Goal: Task Accomplishment & Management: Complete application form

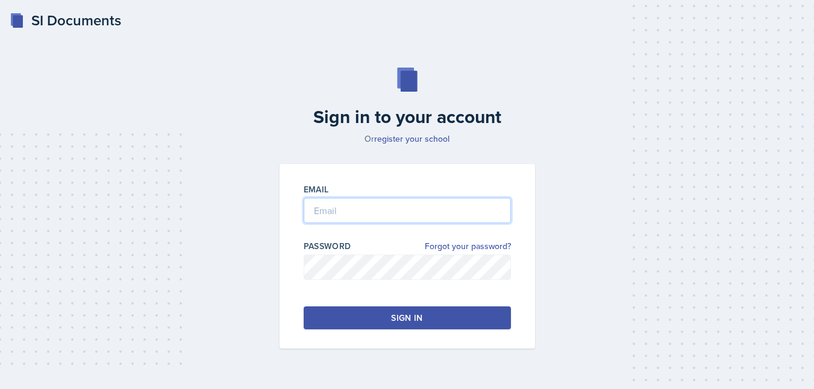
click at [367, 213] on input "email" at bounding box center [407, 210] width 207 height 25
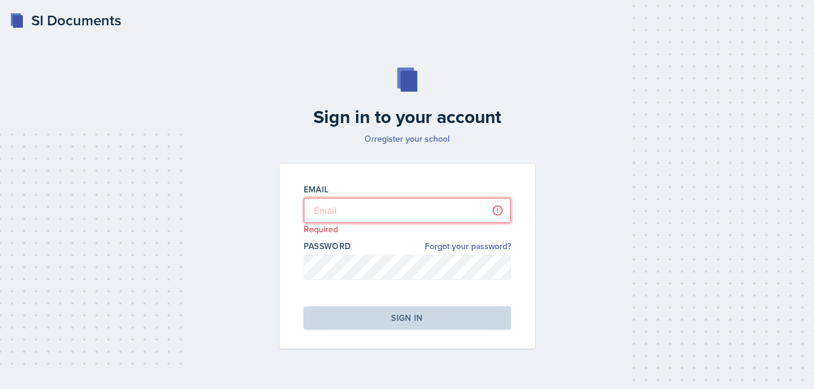
type input "[EMAIL_ADDRESS][DOMAIN_NAME]"
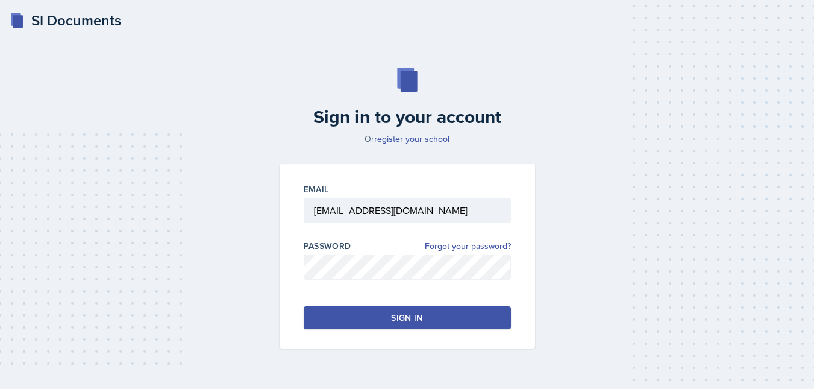
click at [410, 324] on button "Sign in" at bounding box center [407, 317] width 207 height 23
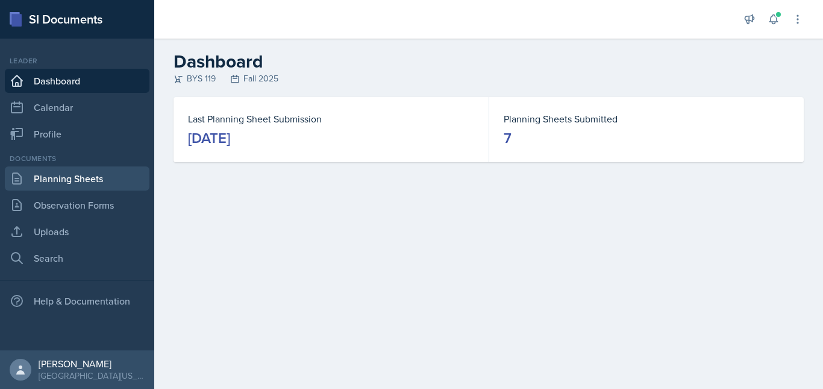
click at [98, 181] on link "Planning Sheets" at bounding box center [77, 178] width 145 height 24
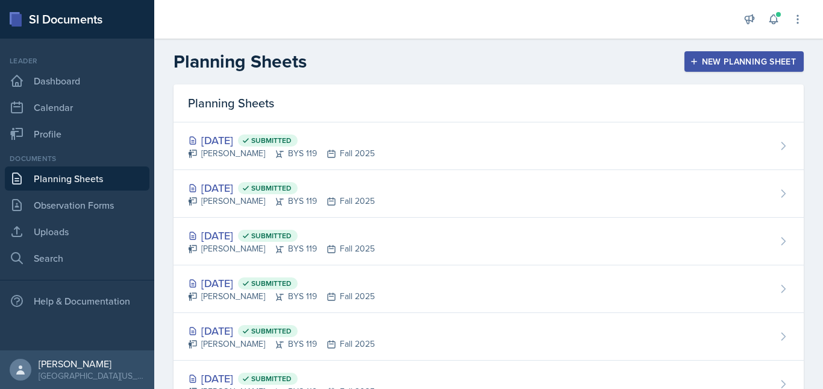
click at [701, 54] on button "New Planning Sheet" at bounding box center [744, 61] width 119 height 20
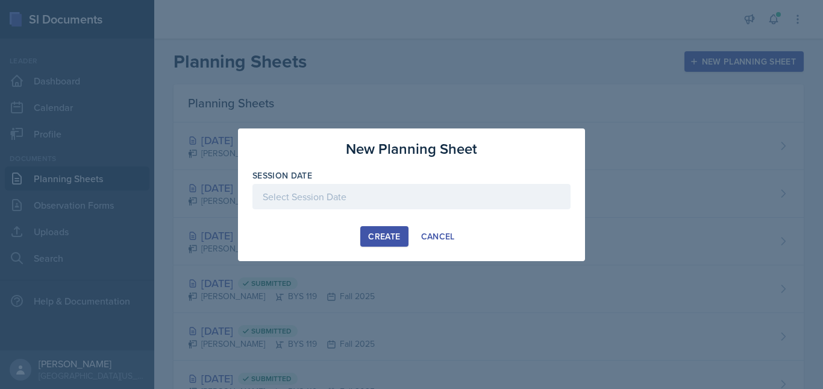
click at [344, 200] on div at bounding box center [412, 196] width 318 height 25
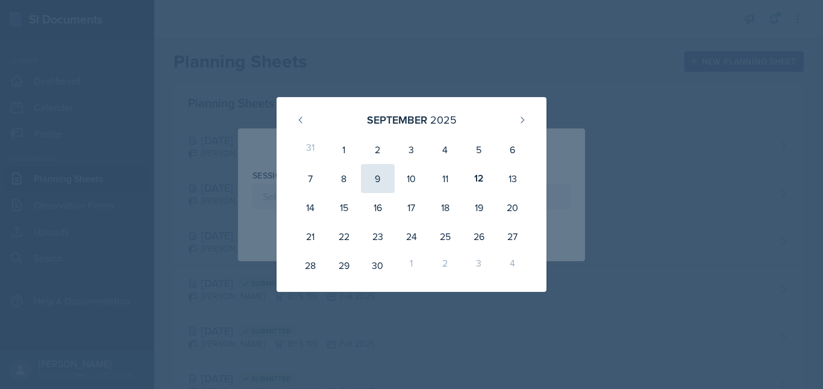
click at [376, 176] on div "9" at bounding box center [378, 178] width 34 height 29
type input "[DATE]"
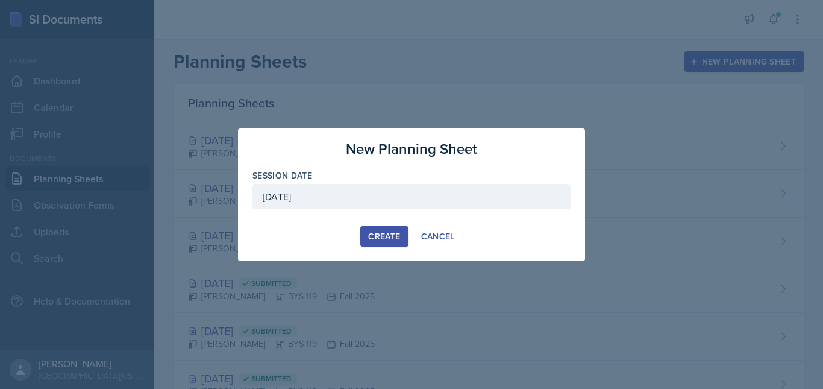
click at [385, 239] on div "Create" at bounding box center [384, 236] width 32 height 10
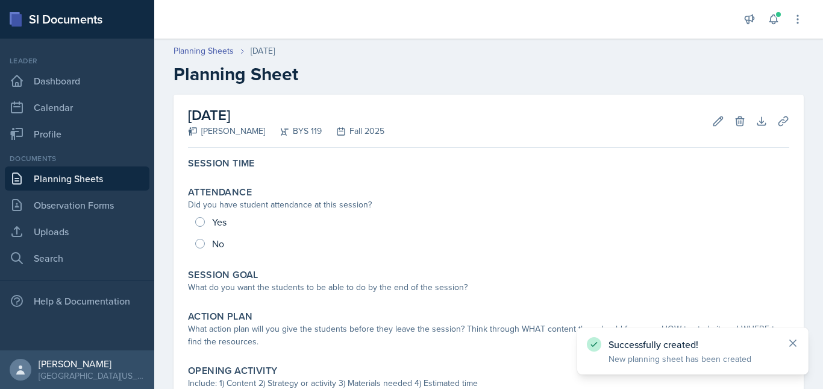
click at [796, 339] on icon at bounding box center [793, 343] width 12 height 12
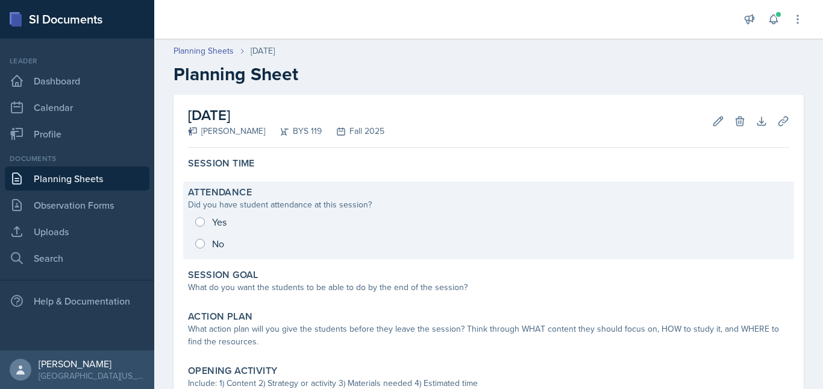
click at [198, 219] on div "Yes No" at bounding box center [489, 232] width 602 height 43
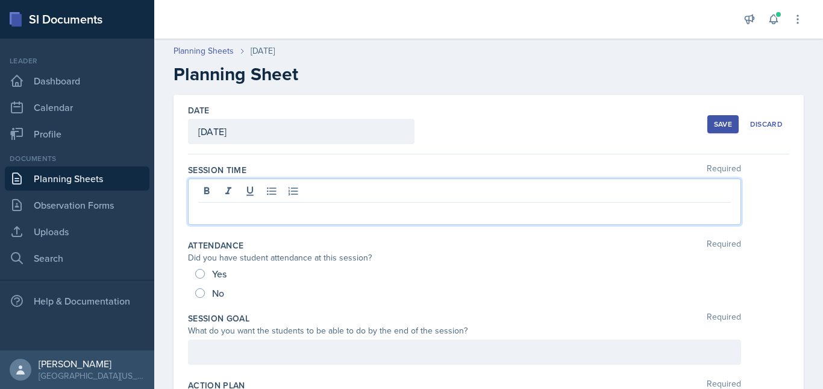
click at [285, 195] on div at bounding box center [464, 201] width 553 height 46
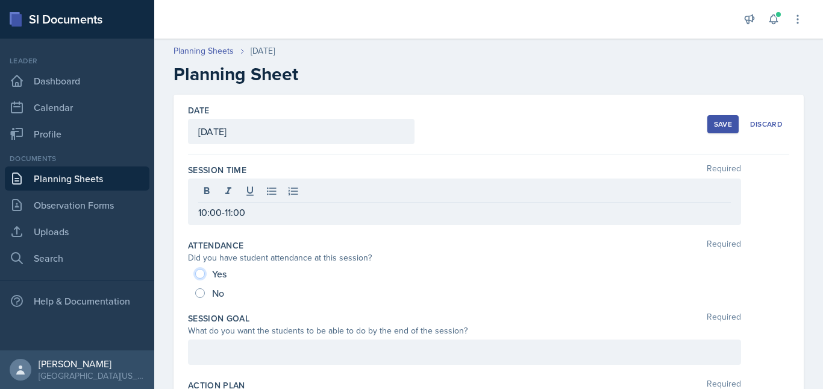
click at [202, 275] on input "Yes" at bounding box center [200, 274] width 10 height 10
radio input "true"
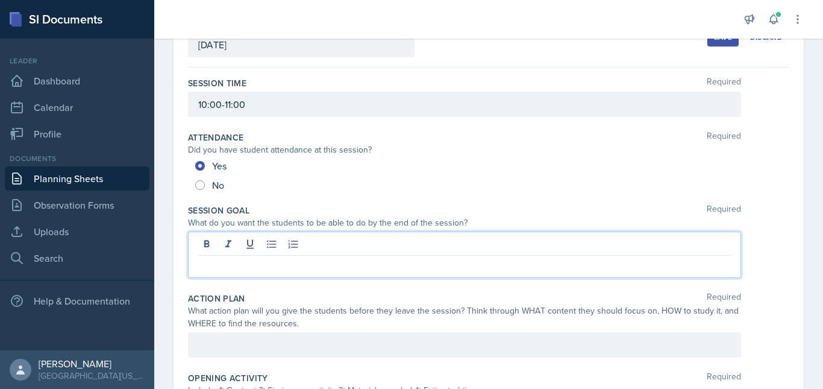
scroll to position [108, 0]
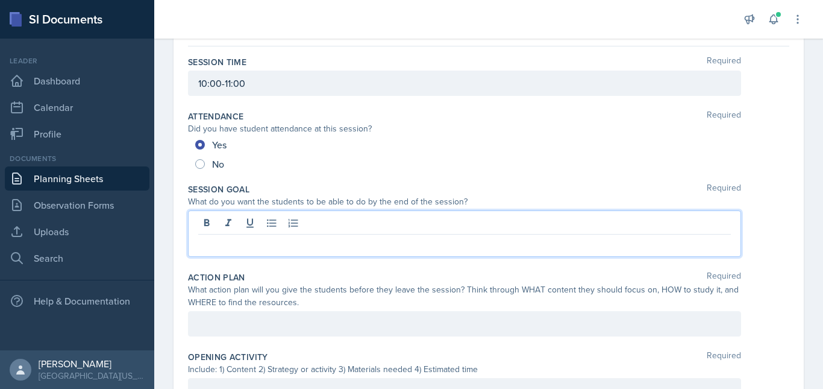
click at [221, 242] on p at bounding box center [464, 244] width 533 height 14
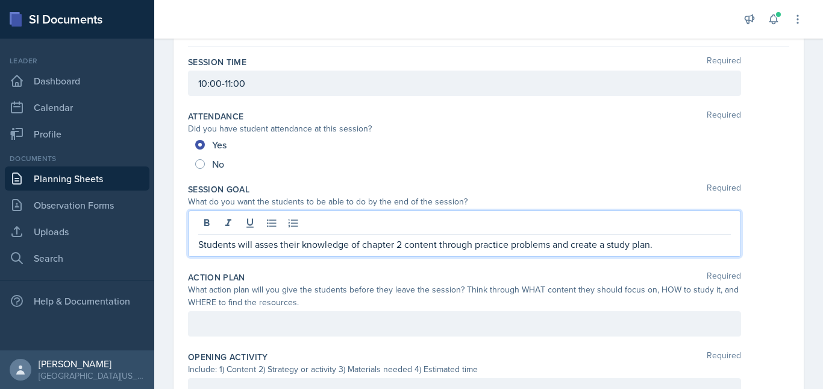
click at [401, 246] on p "Students will asses their knowledge of chapter 2 content through practice probl…" at bounding box center [464, 244] width 533 height 14
click at [433, 244] on p "Students will asses their knowledge of chapter 1 content through practice probl…" at bounding box center [464, 244] width 533 height 14
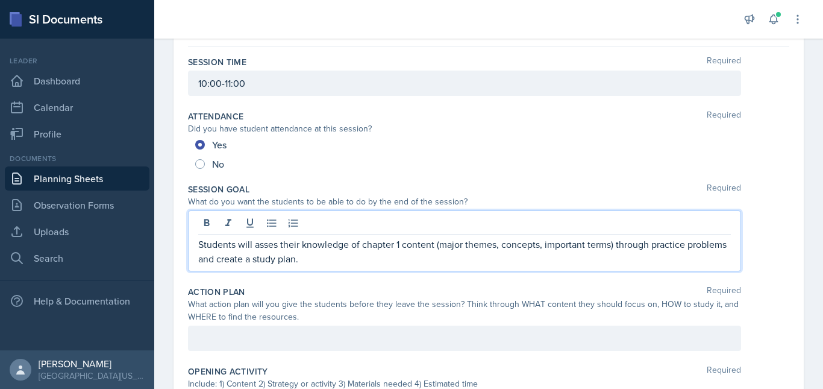
click at [236, 262] on p "Students will asses their knowledge of chapter 1 content (major themes, concept…" at bounding box center [464, 251] width 533 height 29
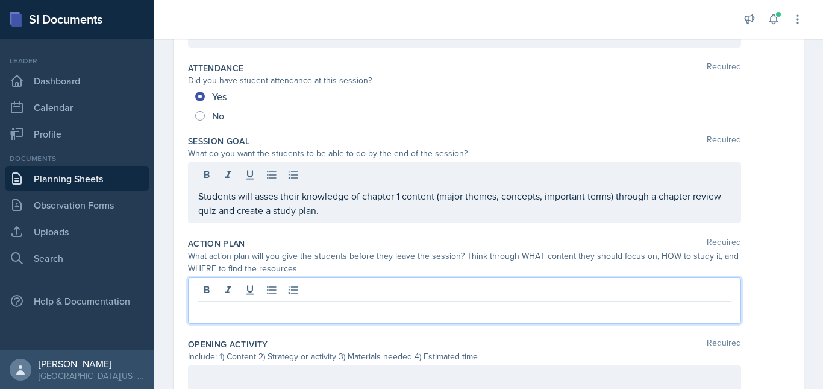
click at [290, 307] on p at bounding box center [464, 311] width 533 height 14
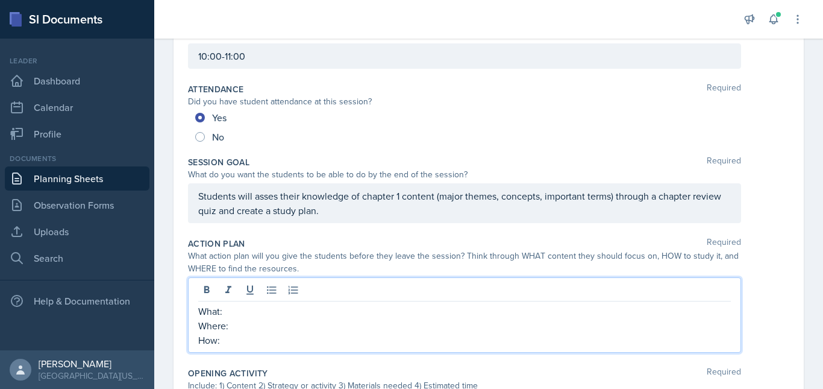
click at [256, 309] on p "What:" at bounding box center [464, 311] width 533 height 14
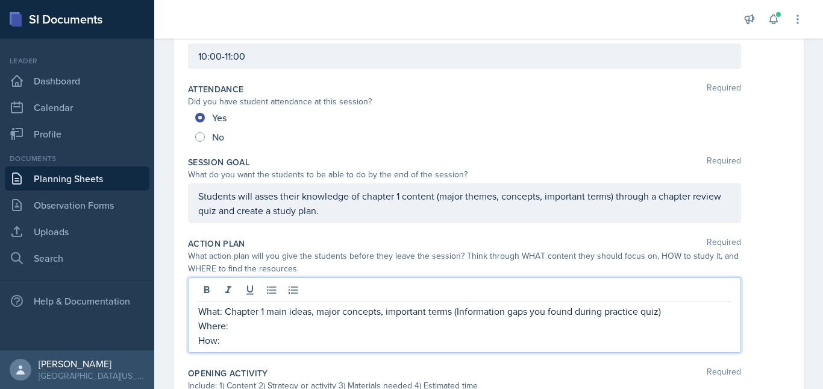
click at [253, 330] on p "Where:" at bounding box center [464, 325] width 533 height 14
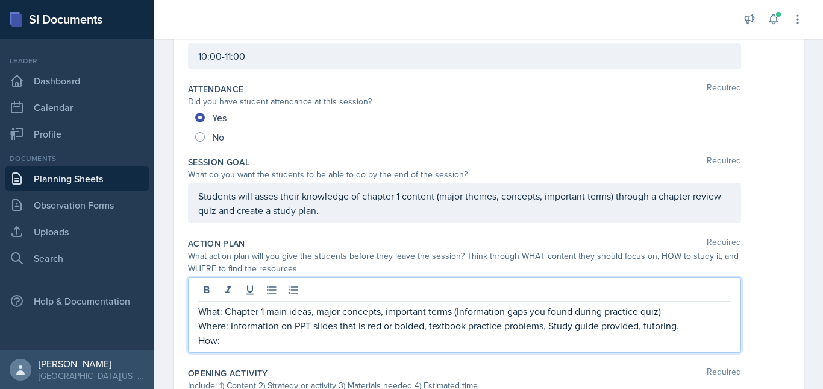
click at [247, 339] on p "How:" at bounding box center [464, 340] width 533 height 14
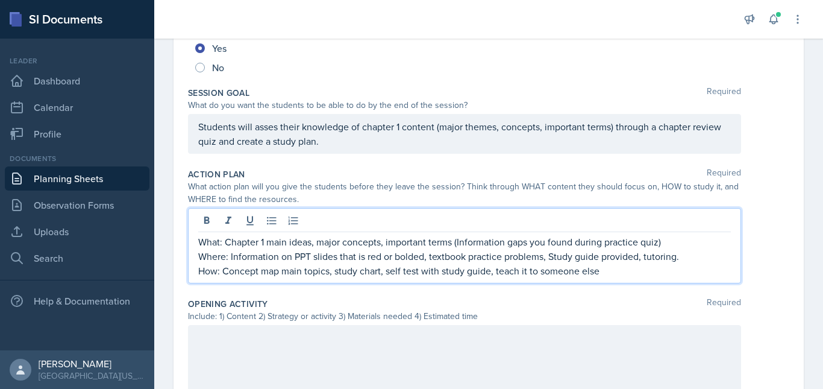
scroll to position [254, 0]
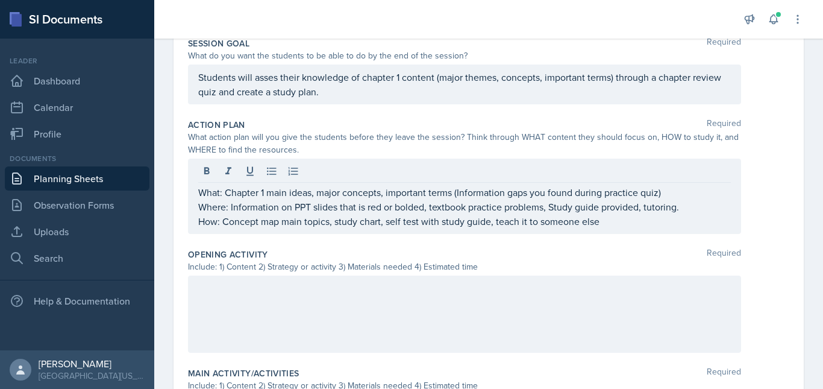
click at [261, 306] on div at bounding box center [464, 313] width 553 height 77
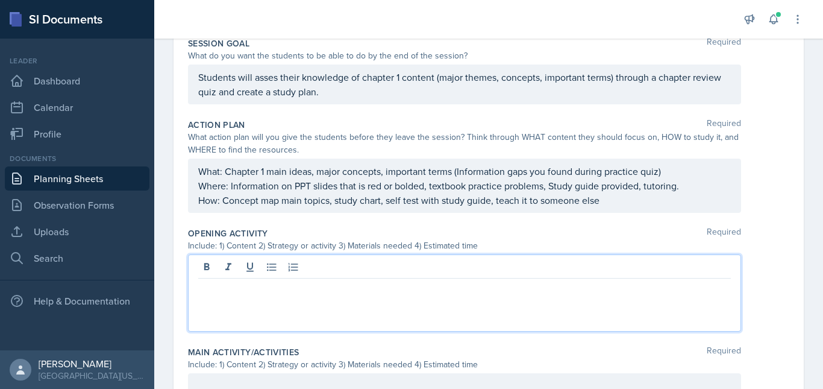
scroll to position [275, 0]
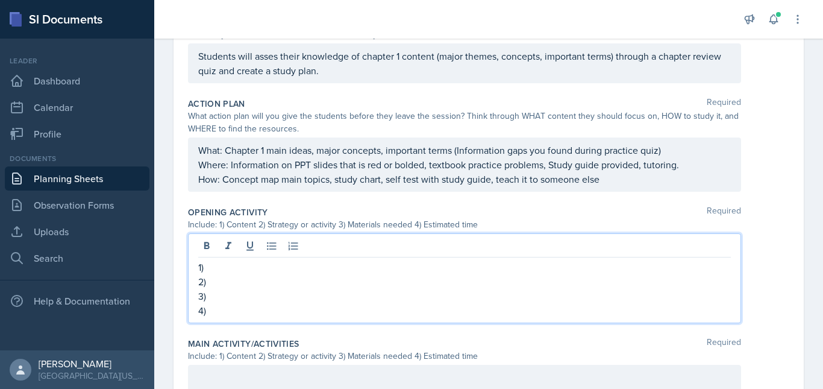
click at [245, 269] on p "1)" at bounding box center [464, 267] width 533 height 14
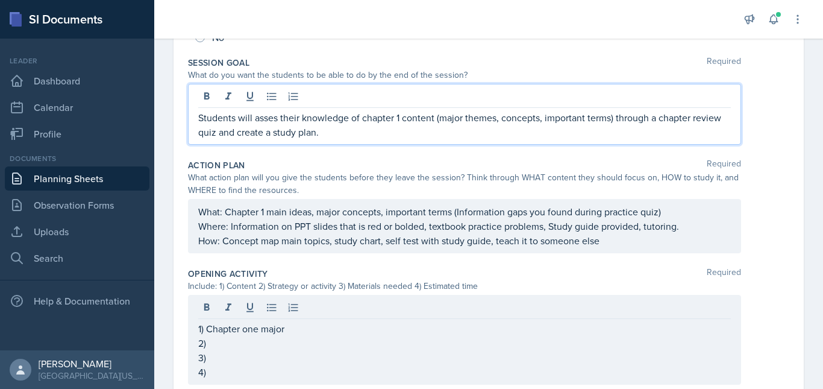
scroll to position [256, 0]
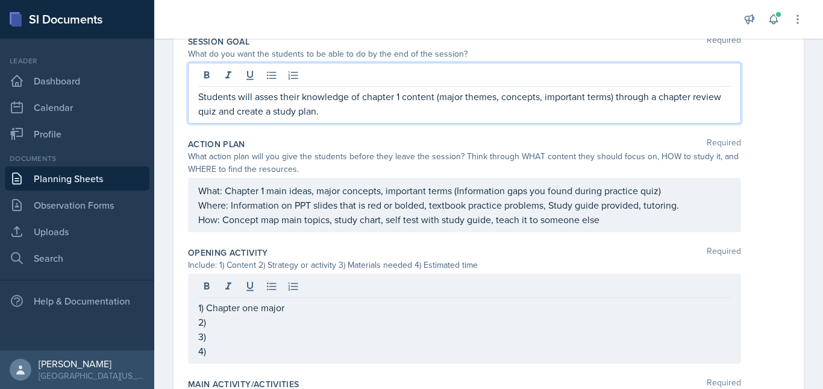
click at [357, 110] on p "Students will asses their knowledge of chapter 1 content (major themes, concept…" at bounding box center [464, 103] width 533 height 29
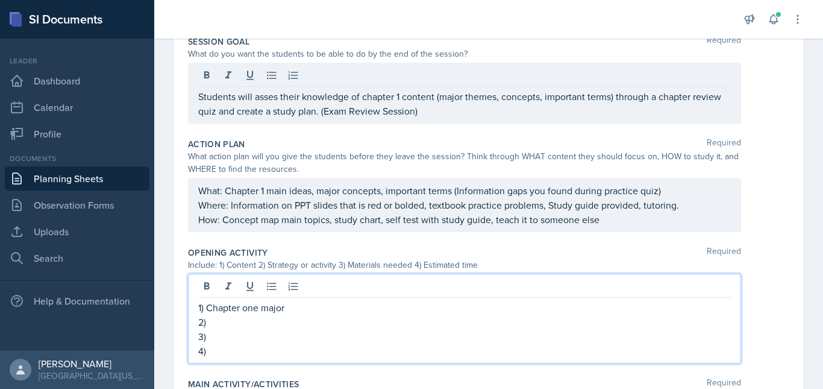
click at [616, 280] on div "1) Chapter one major 2) 3) 4)" at bounding box center [464, 319] width 553 height 90
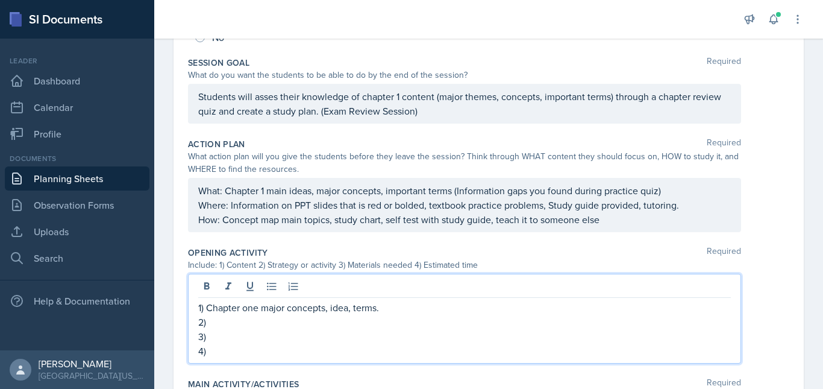
click at [438, 324] on p "2)" at bounding box center [464, 322] width 533 height 14
click at [230, 332] on p "3)" at bounding box center [464, 336] width 533 height 14
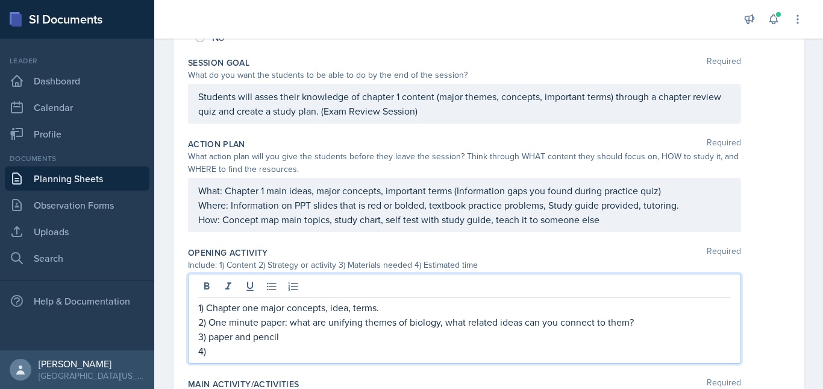
click at [244, 357] on p "4)" at bounding box center [464, 351] width 533 height 14
click at [297, 341] on p "3) paper and pencil" at bounding box center [464, 336] width 533 height 14
click at [251, 350] on p "4)" at bounding box center [464, 351] width 533 height 14
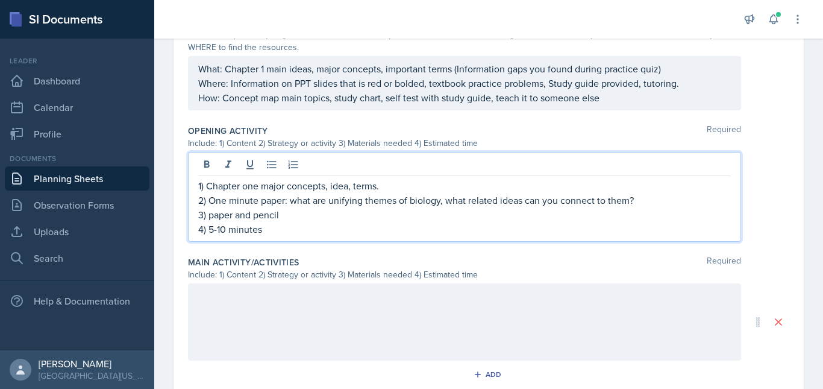
scroll to position [357, 0]
click at [247, 309] on div at bounding box center [464, 321] width 553 height 77
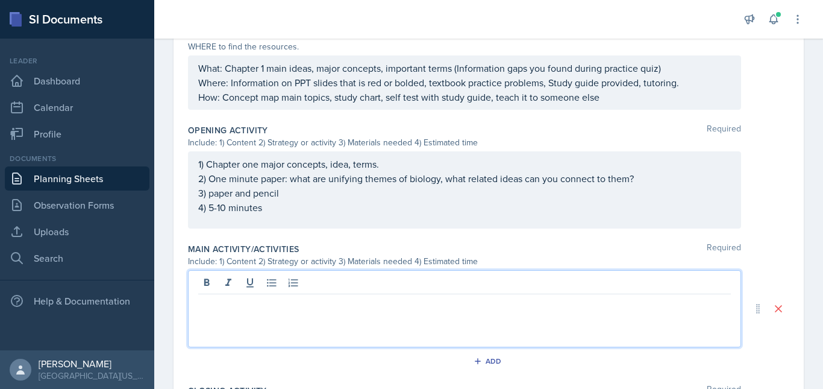
scroll to position [378, 0]
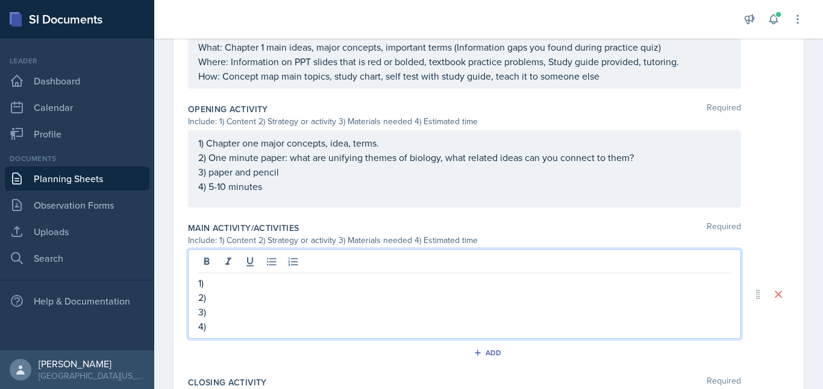
click at [230, 282] on p "1)" at bounding box center [464, 282] width 533 height 14
click at [248, 300] on p "2)" at bounding box center [464, 298] width 533 height 14
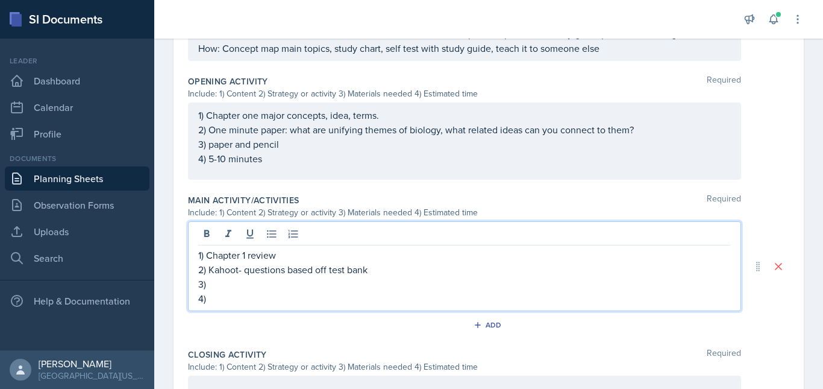
scroll to position [406, 0]
click at [303, 283] on p "3)" at bounding box center [464, 283] width 533 height 14
click at [273, 301] on p "4)" at bounding box center [464, 298] width 533 height 14
click at [222, 285] on p "3) [PERSON_NAME]" at bounding box center [464, 283] width 533 height 14
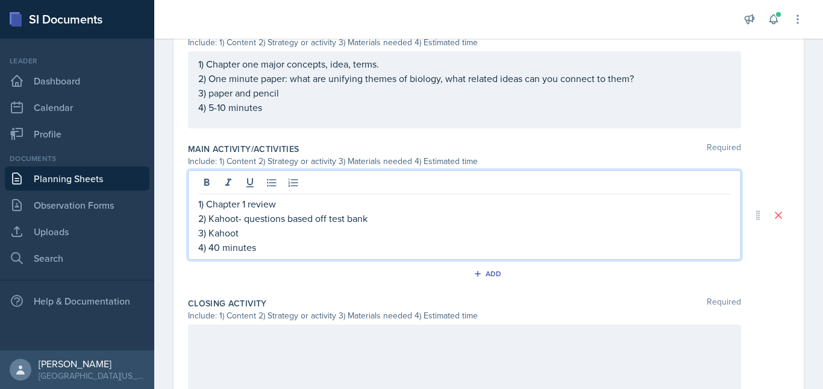
scroll to position [459, 0]
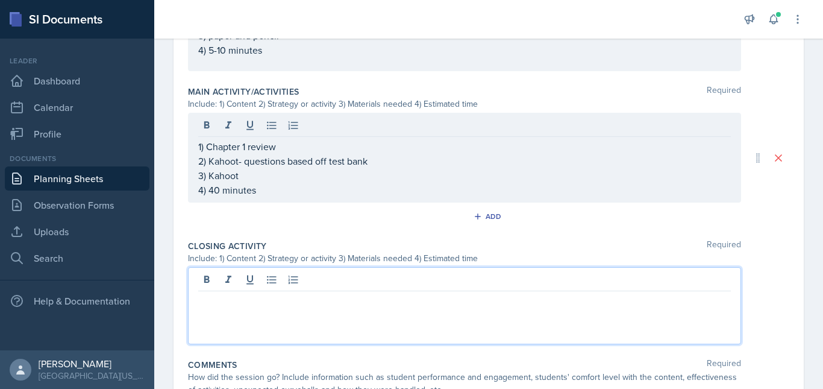
click at [254, 306] on p at bounding box center [464, 301] width 533 height 14
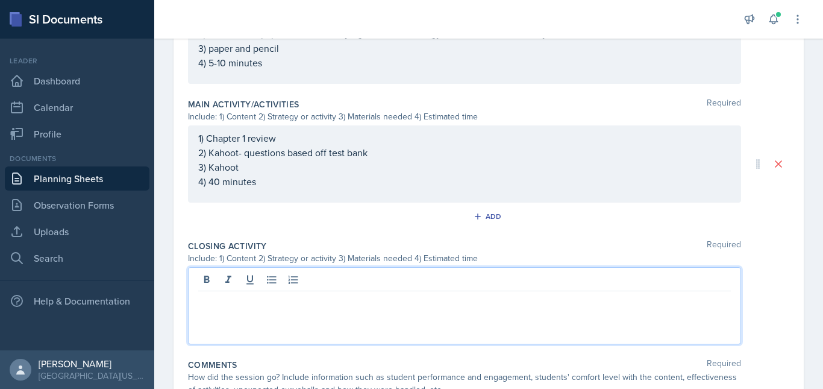
scroll to position [500, 0]
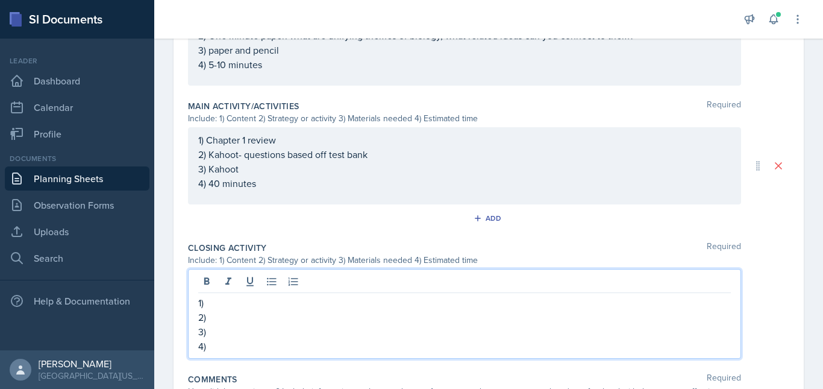
click at [221, 303] on p "1)" at bounding box center [464, 302] width 533 height 14
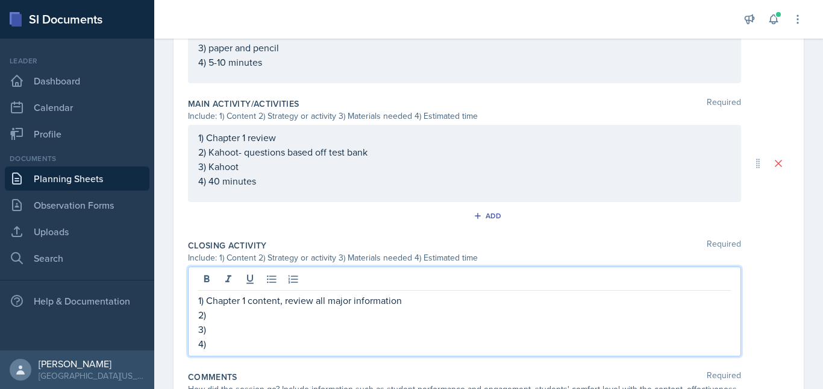
click at [219, 314] on p "2)" at bounding box center [464, 314] width 533 height 14
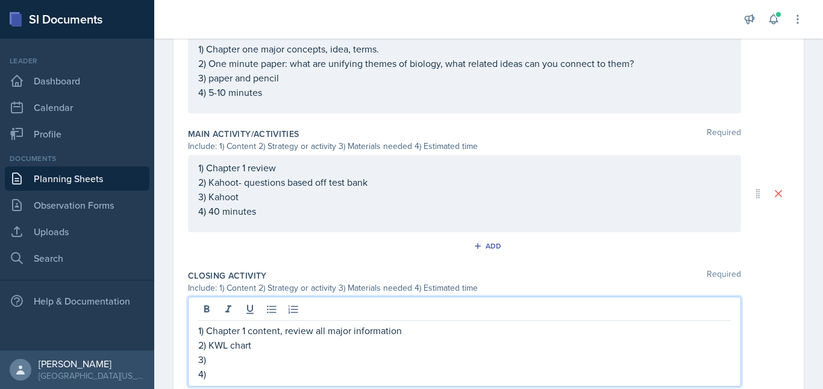
scroll to position [506, 0]
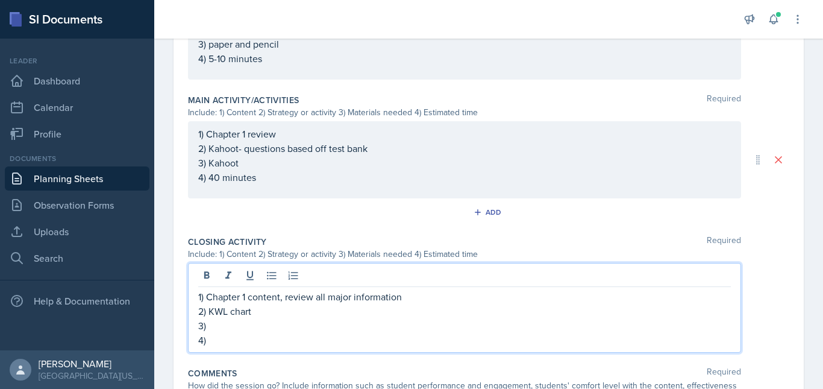
click at [236, 327] on p "3)" at bounding box center [464, 325] width 533 height 14
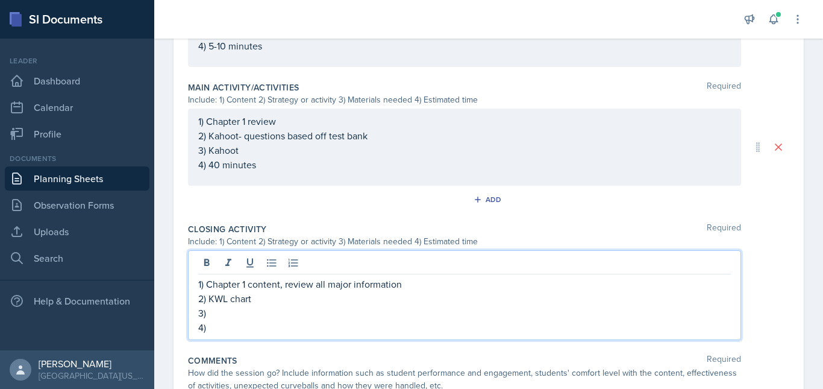
scroll to position [520, 0]
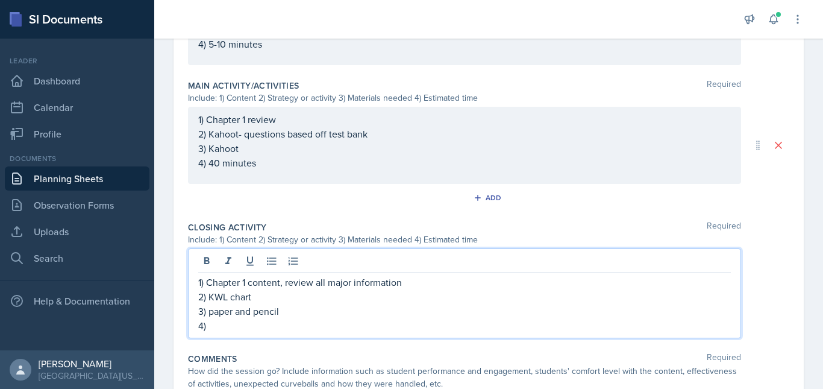
click at [233, 329] on p "4)" at bounding box center [464, 325] width 533 height 14
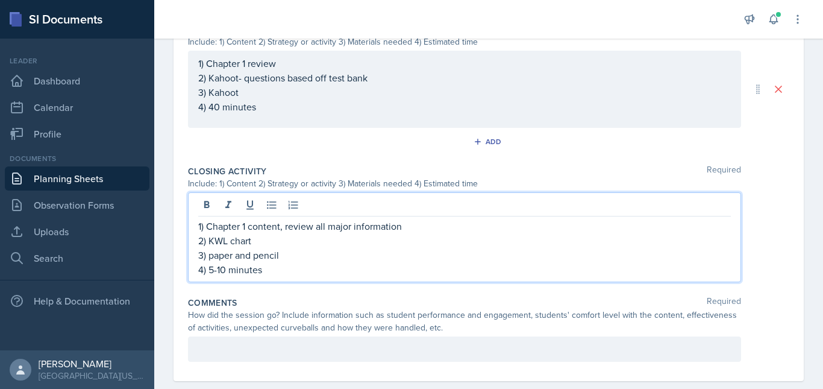
scroll to position [597, 0]
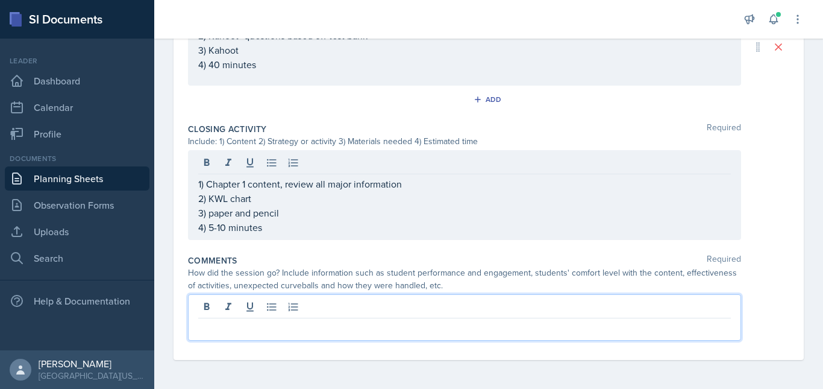
click at [259, 322] on p at bounding box center [464, 328] width 533 height 14
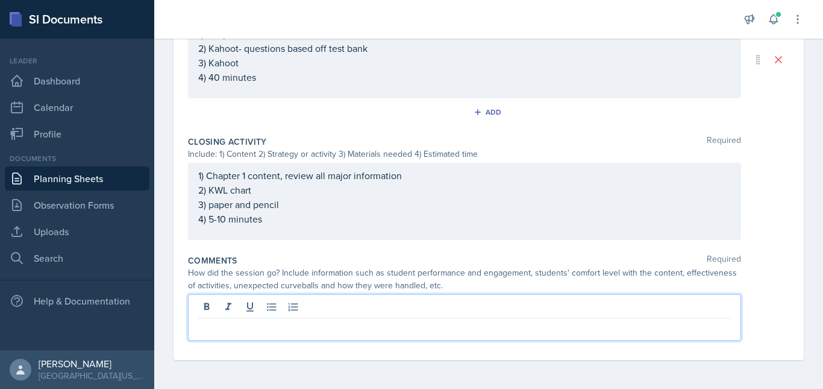
scroll to position [606, 0]
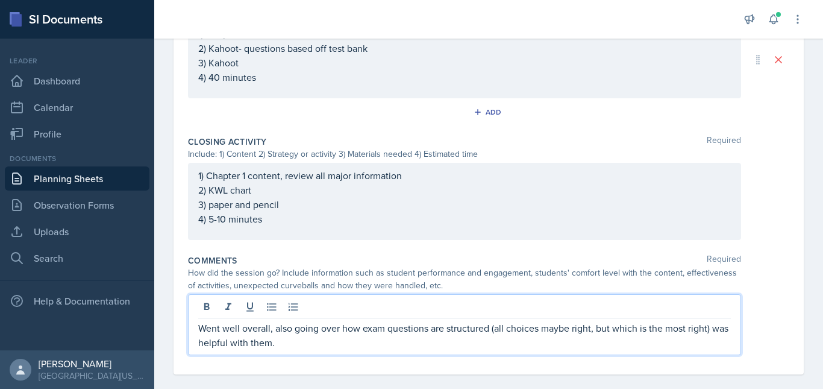
click at [316, 341] on p "Went well overall, also going over how exam questions are structured (all choic…" at bounding box center [464, 335] width 533 height 29
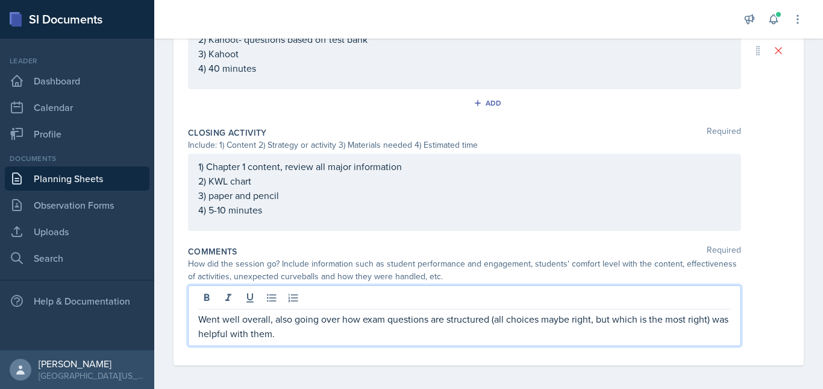
scroll to position [620, 0]
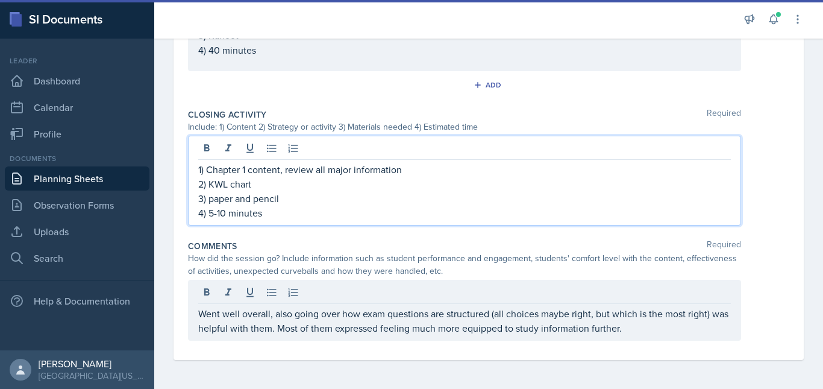
click at [691, 209] on p "4) 5-10 minutes" at bounding box center [464, 213] width 533 height 14
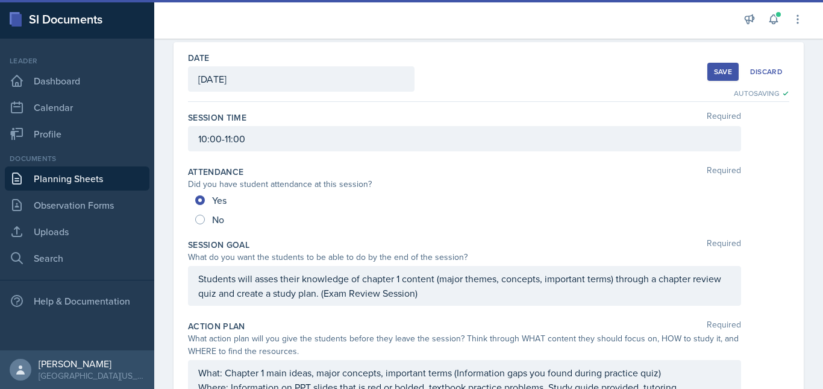
scroll to position [0, 0]
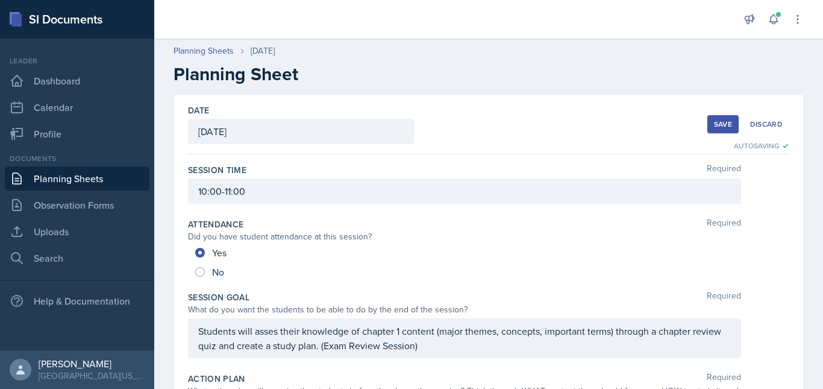
click at [718, 126] on div "Save" at bounding box center [723, 124] width 18 height 10
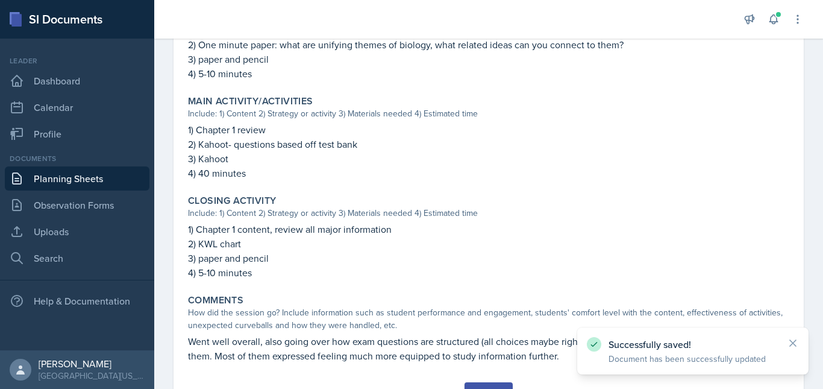
scroll to position [513, 0]
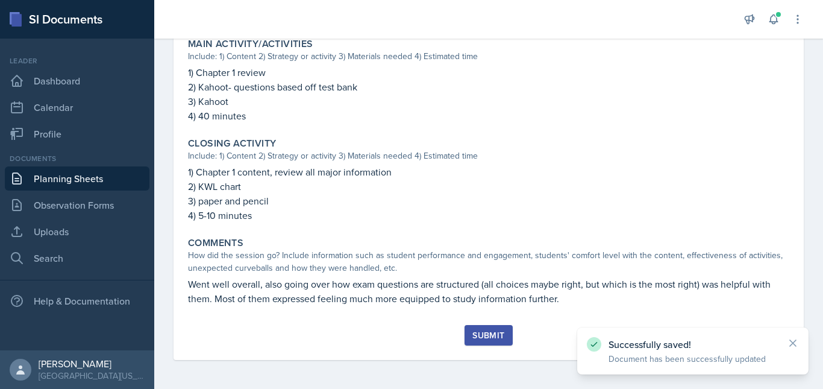
click at [496, 335] on div "Submit" at bounding box center [489, 335] width 32 height 10
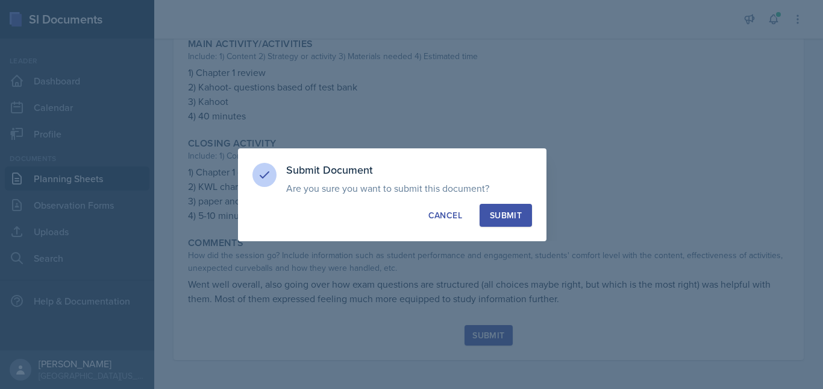
click at [513, 214] on div "Submit" at bounding box center [506, 215] width 32 height 12
radio input "true"
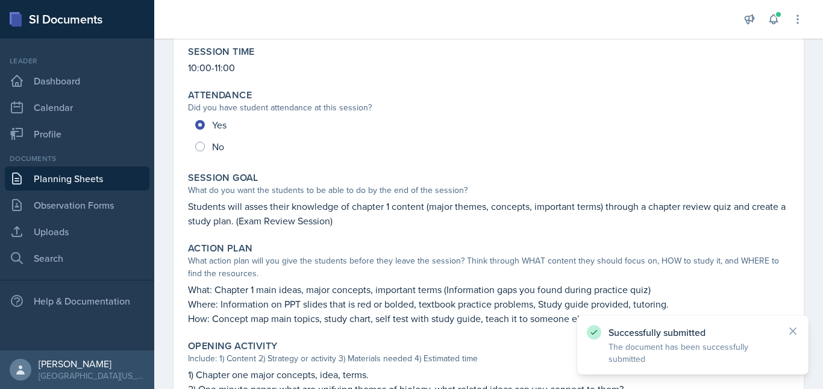
scroll to position [0, 0]
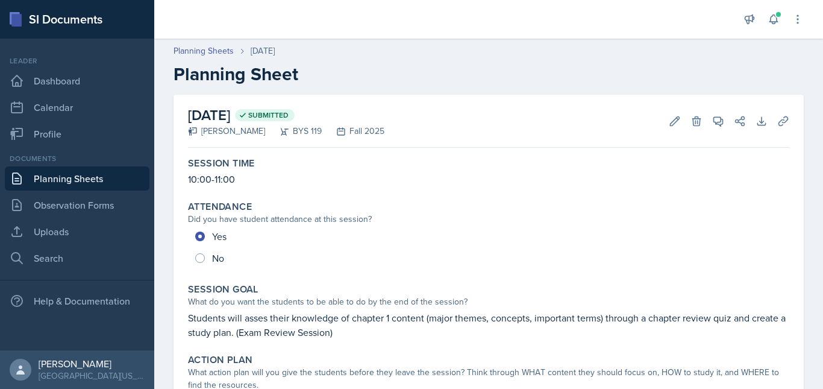
click at [66, 177] on link "Planning Sheets" at bounding box center [77, 178] width 145 height 24
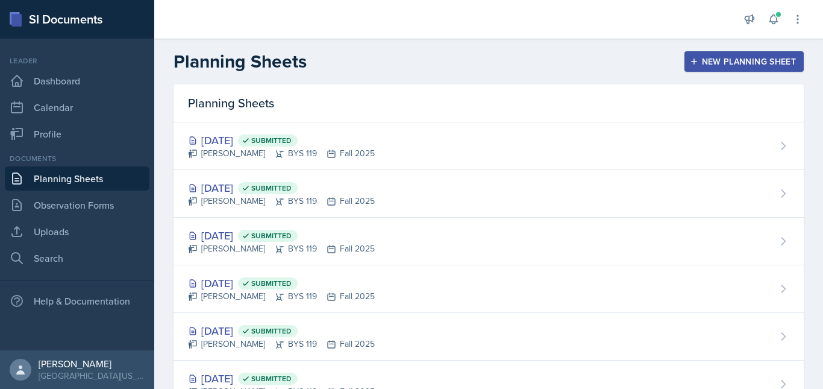
click at [750, 57] on div "New Planning Sheet" at bounding box center [745, 62] width 104 height 10
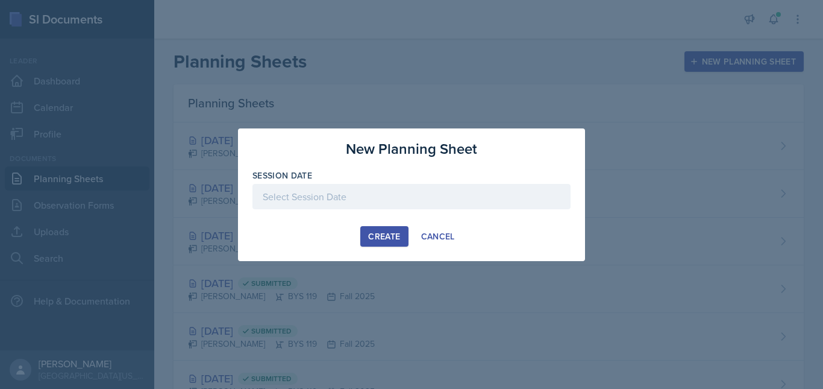
click at [374, 203] on div at bounding box center [412, 196] width 318 height 25
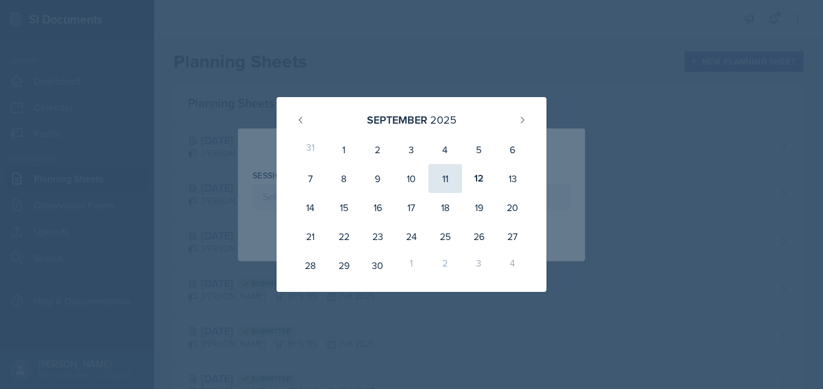
click at [444, 175] on div "11" at bounding box center [446, 178] width 34 height 29
type input "[DATE]"
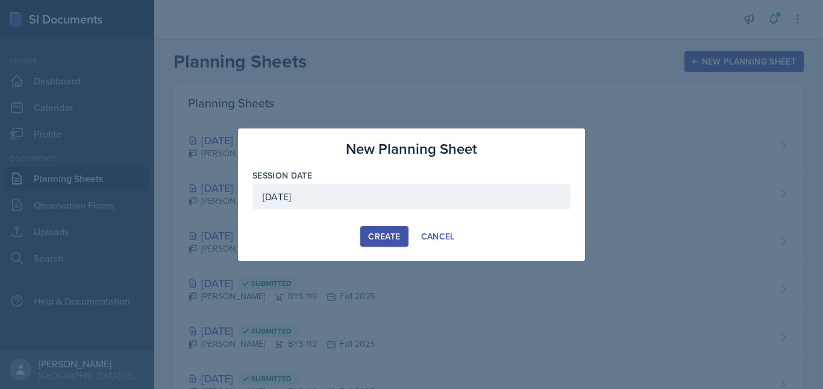
click at [381, 234] on div "Create" at bounding box center [384, 236] width 32 height 10
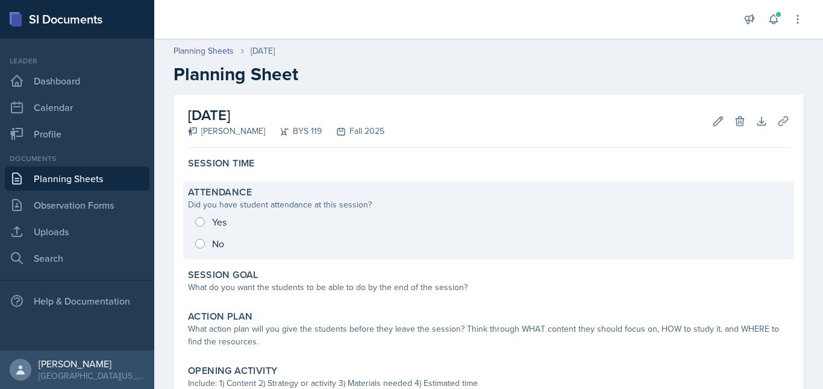
click at [214, 221] on div "Yes No" at bounding box center [489, 232] width 602 height 43
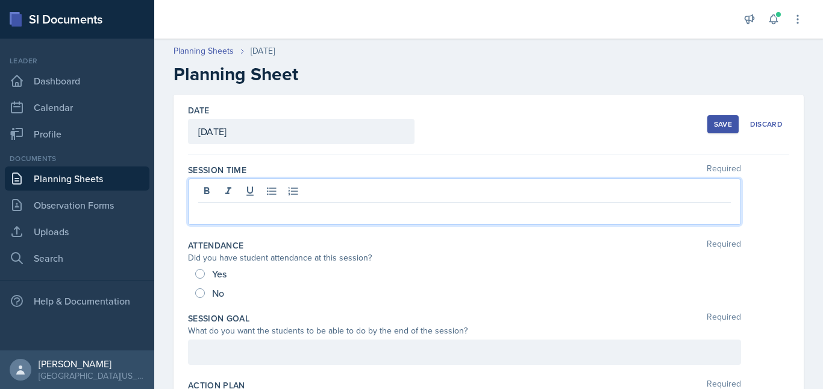
click at [232, 189] on div at bounding box center [464, 201] width 553 height 46
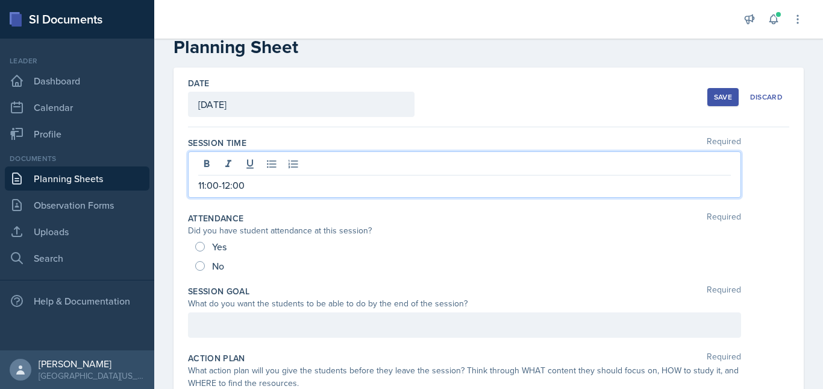
scroll to position [29, 0]
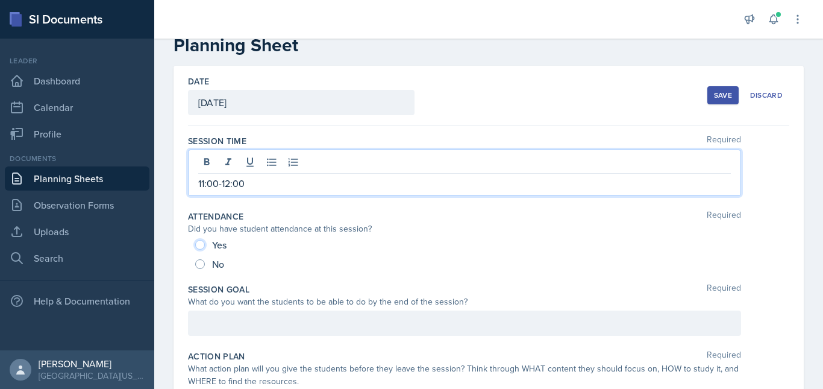
click at [200, 245] on input "Yes" at bounding box center [200, 245] width 10 height 10
radio input "true"
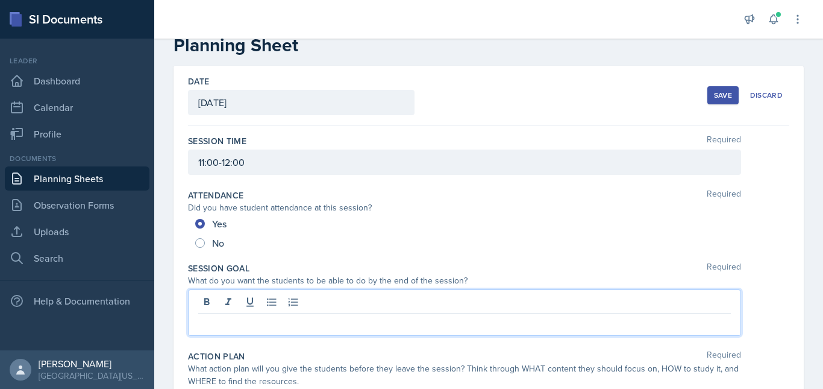
click at [304, 300] on div at bounding box center [464, 312] width 553 height 46
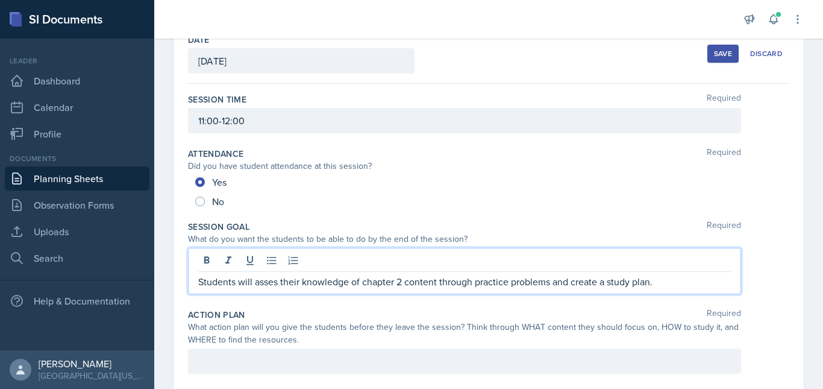
scroll to position [75, 0]
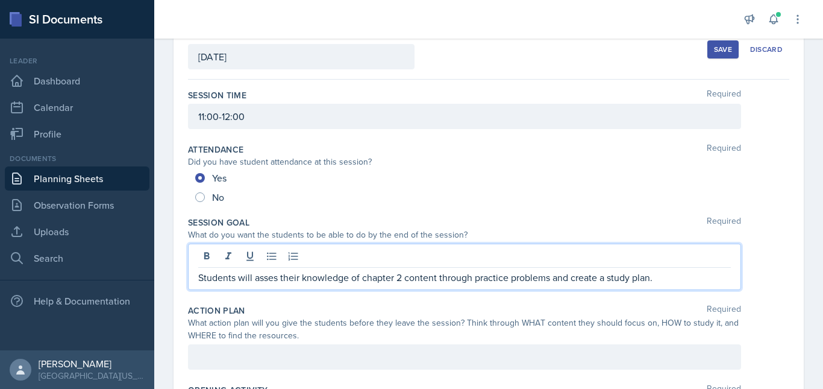
click at [476, 275] on p "Students will asses their knowledge of chapter 2 content through practice probl…" at bounding box center [464, 277] width 533 height 14
click at [699, 287] on div "Students will asses their knowledge of chapter 2 content through various practi…" at bounding box center [464, 267] width 553 height 46
click at [693, 279] on p "Students will asses their knowledge of chapter 2 content through various practi…" at bounding box center [464, 277] width 533 height 14
click at [693, 280] on p "Students will asses their knowledge of chapter 2 content through various practi…" at bounding box center [464, 277] width 533 height 14
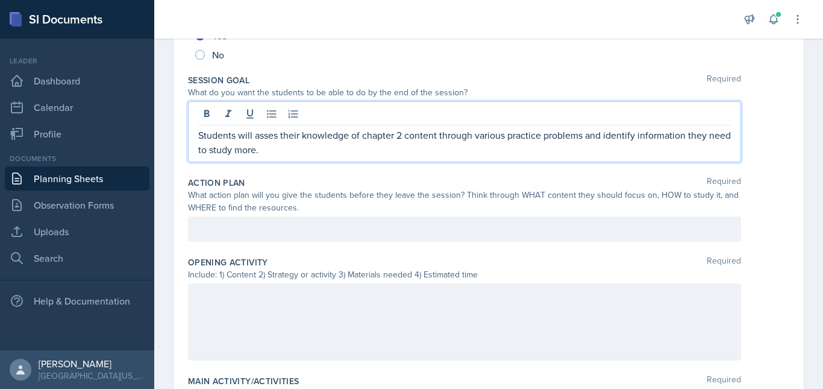
scroll to position [250, 0]
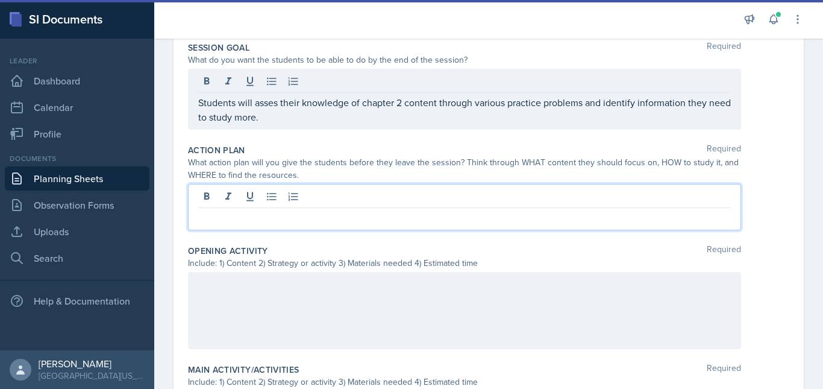
click at [253, 191] on div at bounding box center [464, 207] width 553 height 46
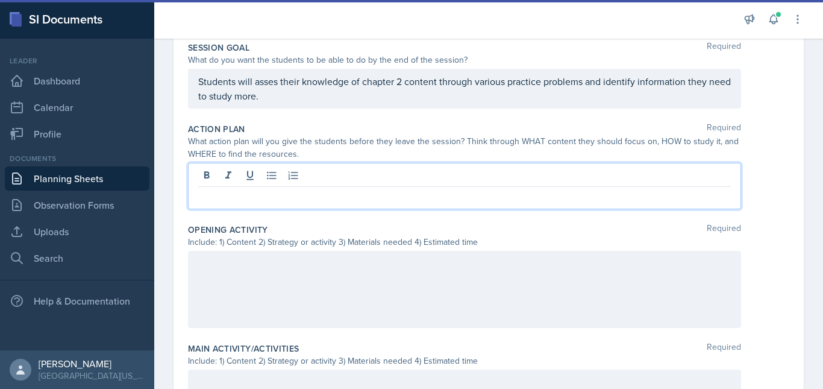
scroll to position [228, 0]
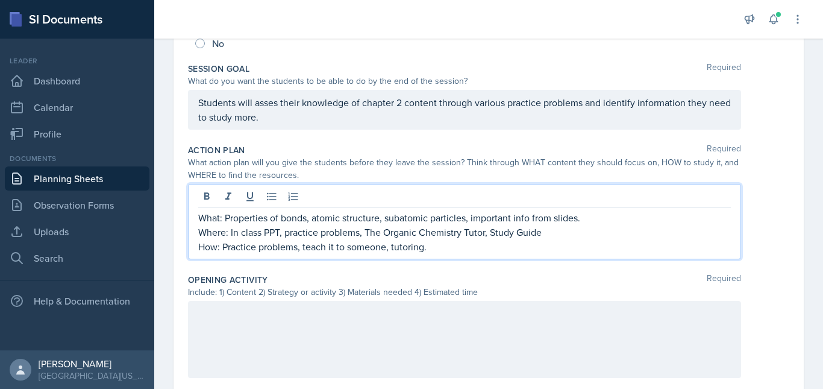
click at [280, 233] on p "Where: In class PPT, practice problems, The Organic Chemistry Tutor, Study Guide" at bounding box center [464, 232] width 533 height 14
click at [459, 247] on p "How: Practice problems, teach it to someone, tutoring." at bounding box center [464, 246] width 533 height 14
click at [298, 250] on p "How: Practice problems, teach it to someone, tutoring." at bounding box center [464, 246] width 533 height 14
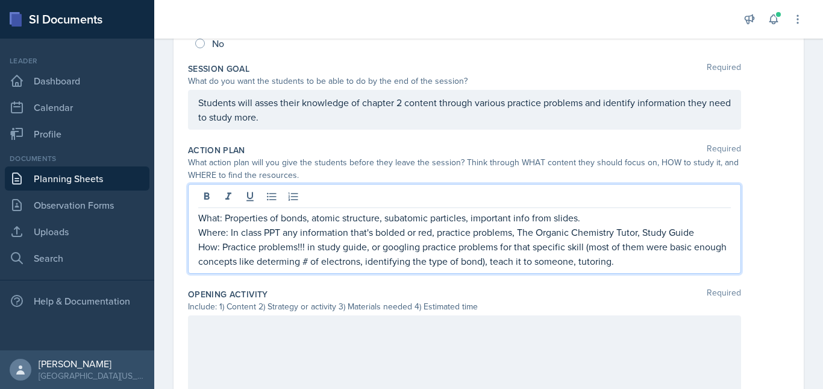
click at [482, 261] on p "How: Practice problems!!! in study guide, or googling practice problems for tha…" at bounding box center [464, 253] width 533 height 29
click at [458, 245] on p "How: Practice problems!!! in study guide, or googling practice problems for tha…" at bounding box center [464, 253] width 533 height 29
click at [667, 265] on p "How: Practice problems!!! in study guide, or googling practice problems for tha…" at bounding box center [464, 253] width 533 height 29
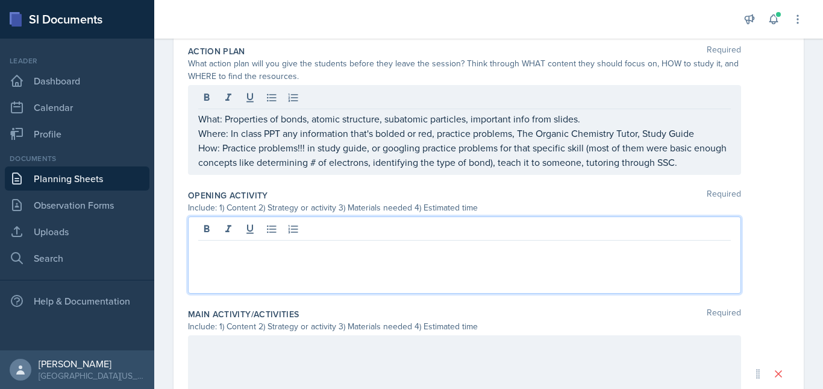
click at [220, 248] on p at bounding box center [464, 250] width 533 height 14
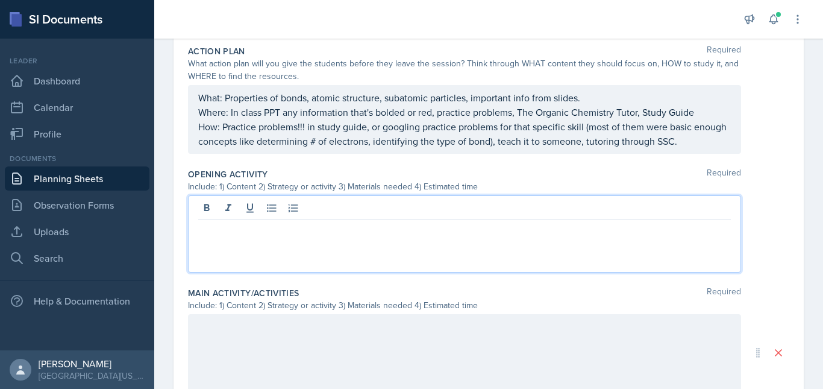
scroll to position [306, 0]
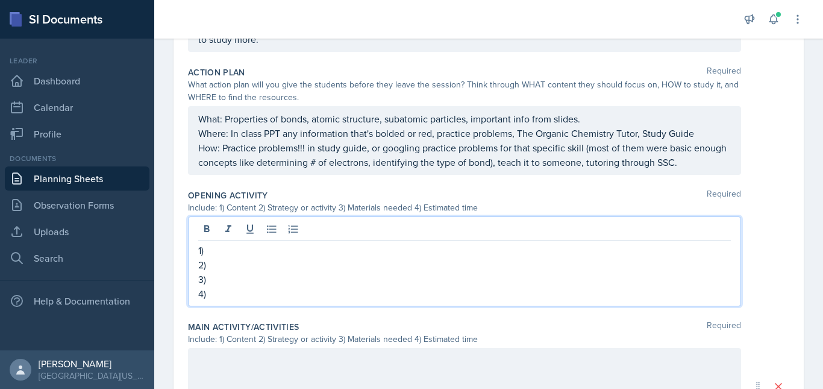
click at [239, 250] on p "1)" at bounding box center [464, 250] width 533 height 14
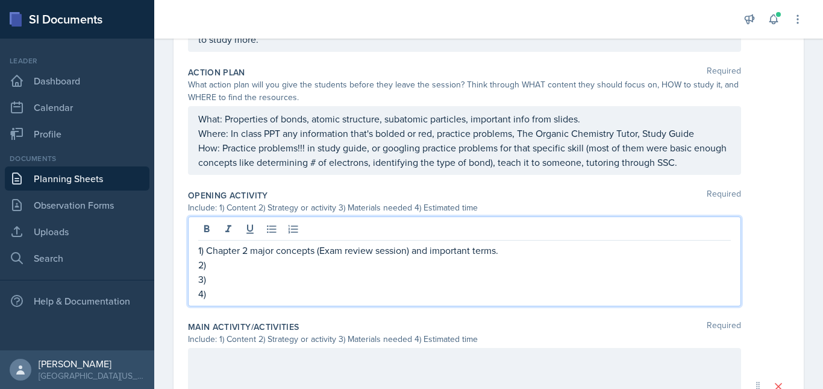
click at [242, 272] on p "3)" at bounding box center [464, 279] width 533 height 14
click at [239, 269] on p "2)" at bounding box center [464, 264] width 533 height 14
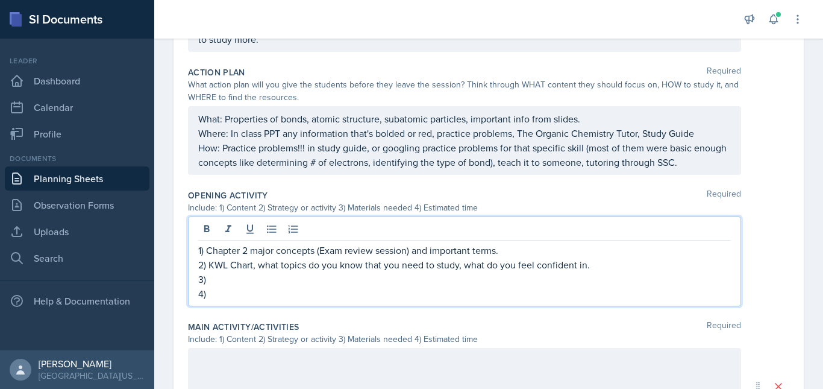
click at [221, 284] on p "3)" at bounding box center [464, 279] width 533 height 14
click at [237, 298] on p "4)" at bounding box center [464, 293] width 533 height 14
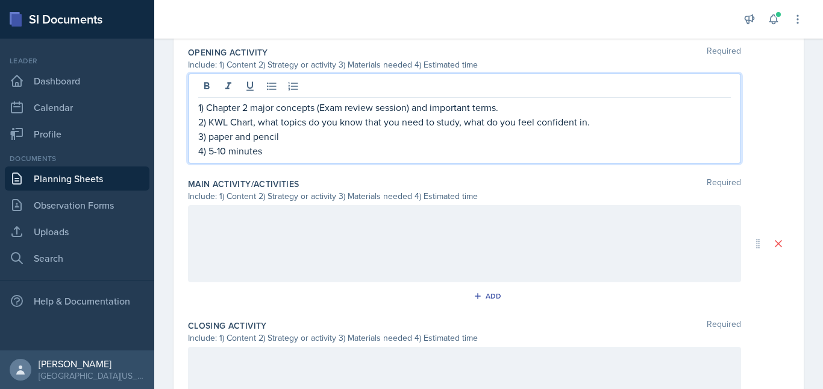
scroll to position [450, 0]
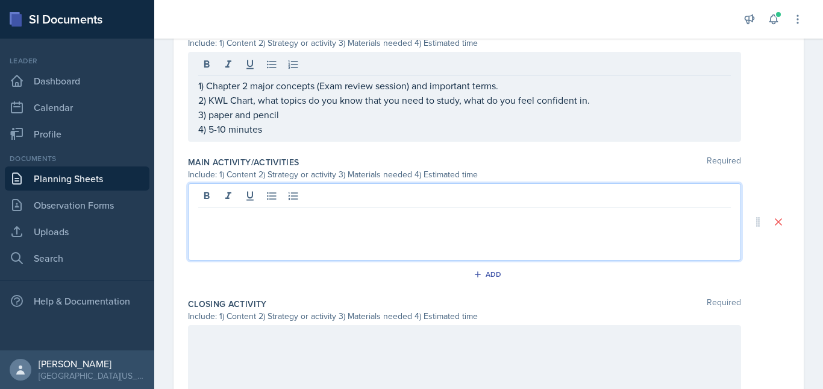
click at [243, 220] on p at bounding box center [464, 217] width 533 height 14
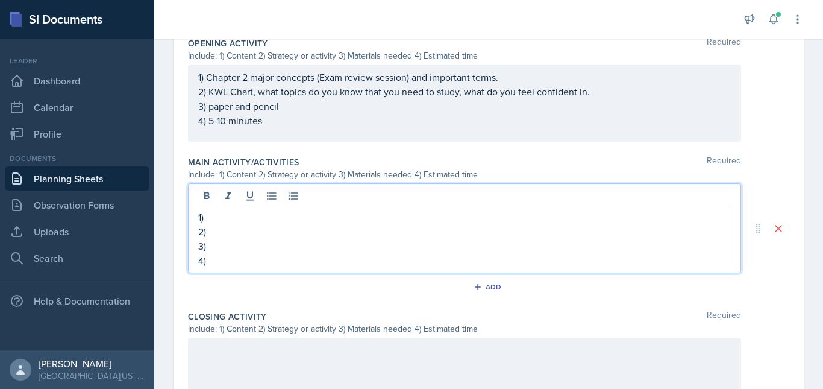
click at [243, 220] on p "1)" at bounding box center [464, 217] width 533 height 14
click at [239, 235] on p "2)" at bounding box center [464, 231] width 533 height 14
click at [259, 246] on p "3)" at bounding box center [464, 246] width 533 height 14
click at [342, 232] on p "2) Kahoot practice problems" at bounding box center [464, 231] width 533 height 14
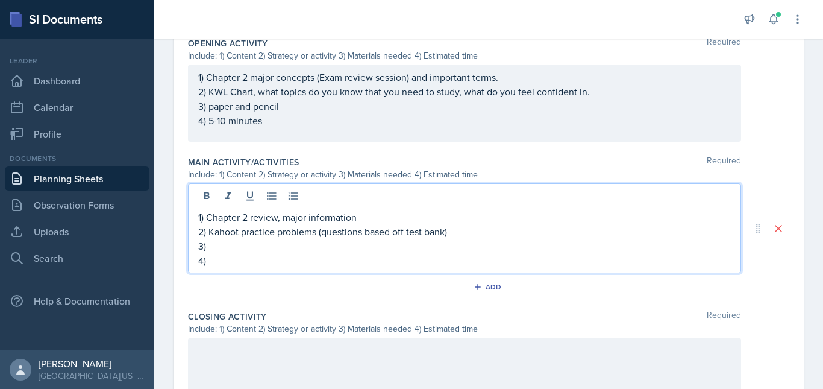
click at [304, 242] on p "3)" at bounding box center [464, 246] width 533 height 14
click at [257, 261] on p "4)" at bounding box center [464, 260] width 533 height 14
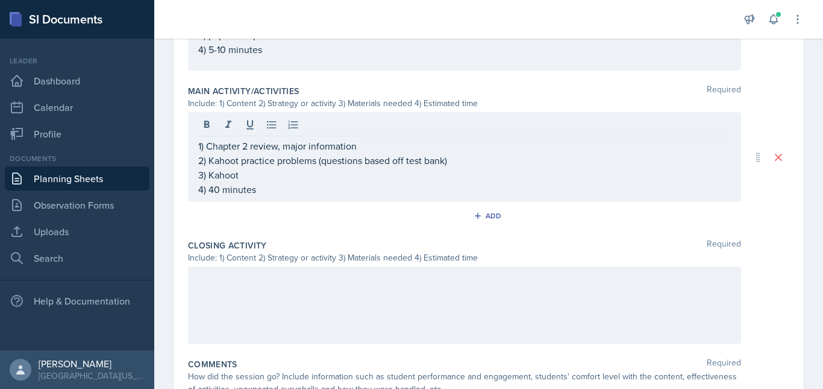
click at [324, 322] on div at bounding box center [464, 304] width 553 height 77
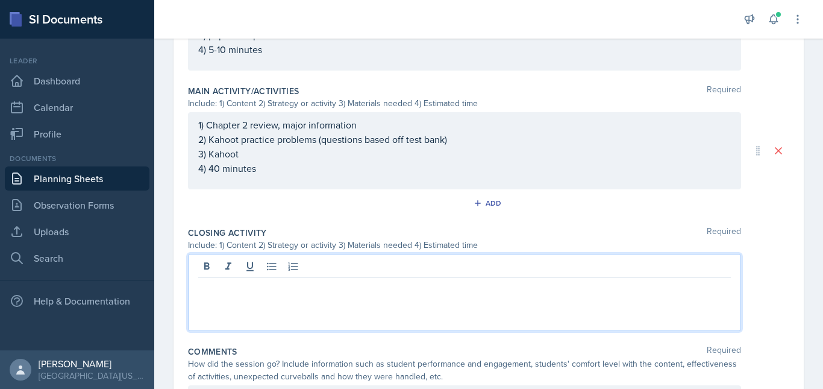
scroll to position [550, 0]
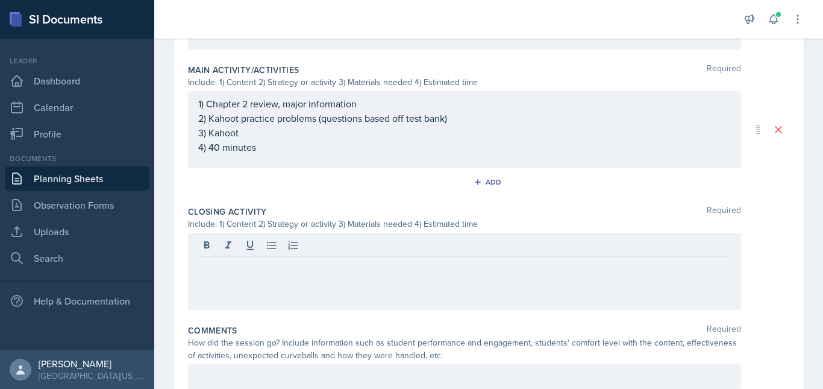
click at [324, 322] on div "Comments Required How did the session go? Include information such as student p…" at bounding box center [489, 359] width 602 height 80
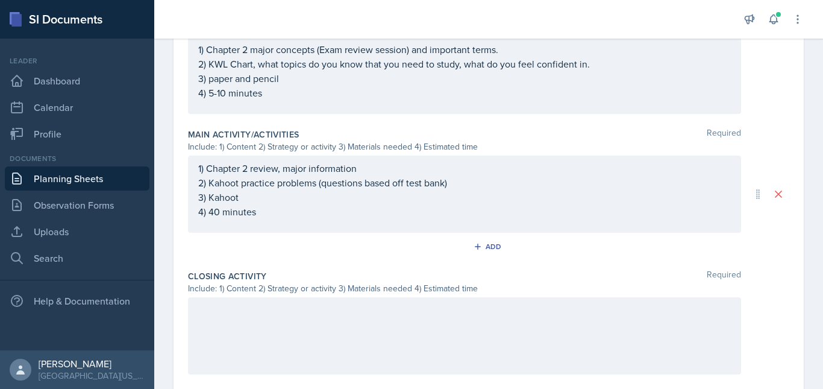
click at [302, 322] on div at bounding box center [464, 335] width 553 height 77
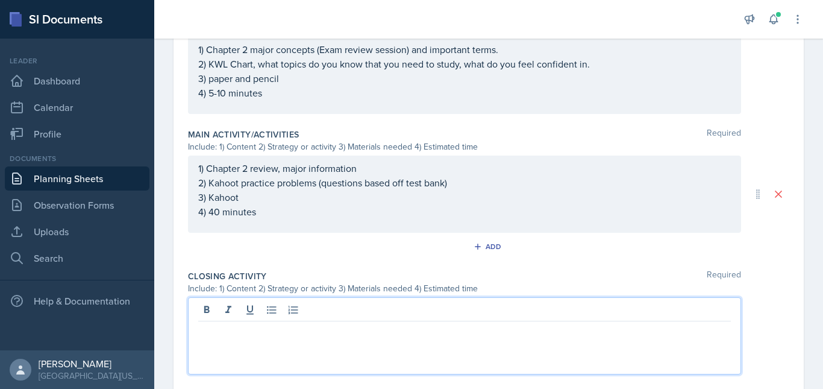
scroll to position [507, 0]
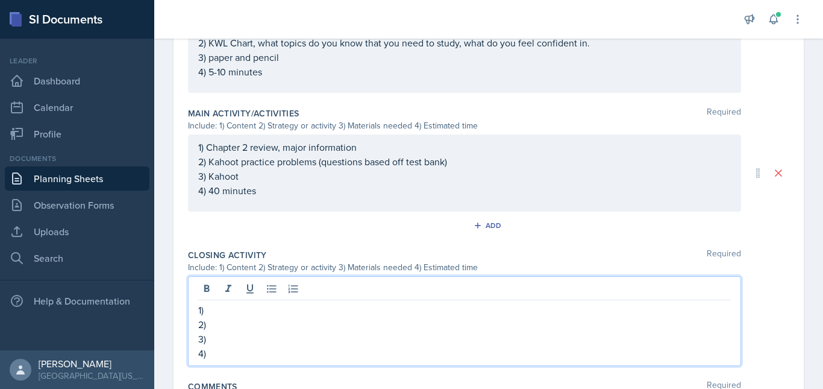
click at [260, 313] on p "1)" at bounding box center [464, 310] width 533 height 14
click at [225, 327] on p "2)" at bounding box center [464, 324] width 533 height 14
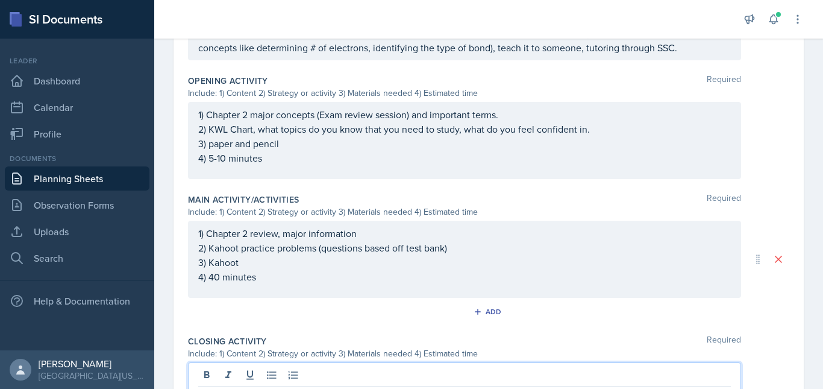
scroll to position [442, 0]
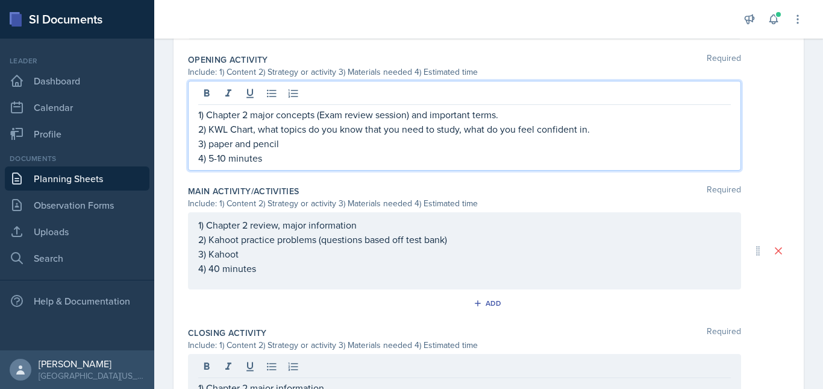
click at [610, 130] on p "2) KWL Chart, what topics do you know that you need to study, what do you feel …" at bounding box center [464, 129] width 533 height 14
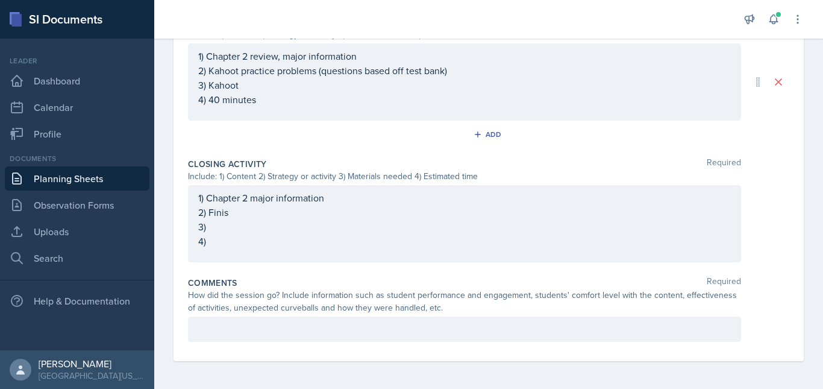
scroll to position [612, 0]
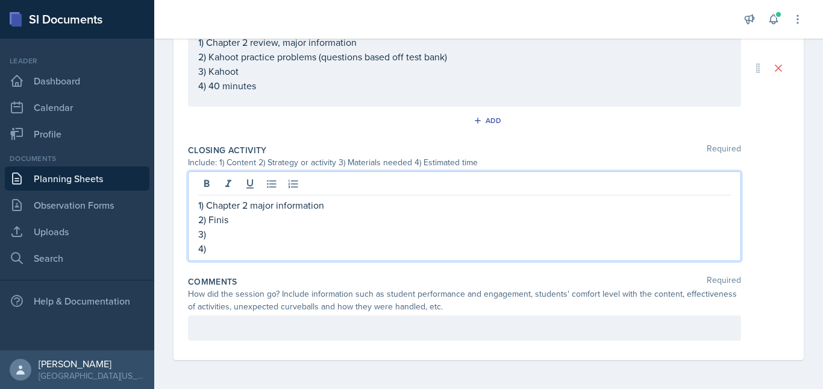
click at [251, 212] on p "2) Finis" at bounding box center [464, 219] width 533 height 14
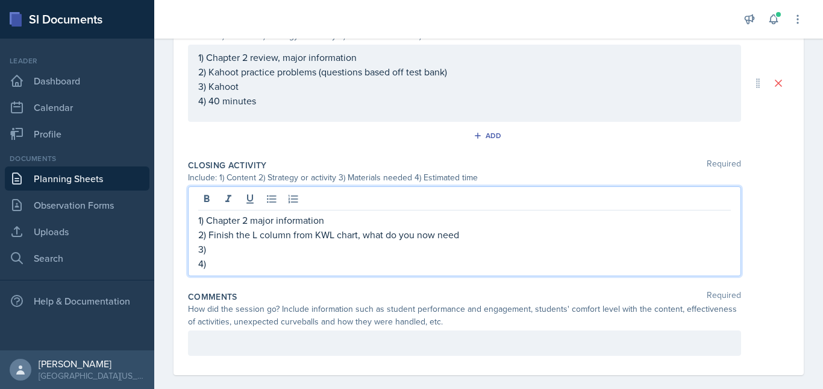
scroll to position [593, 0]
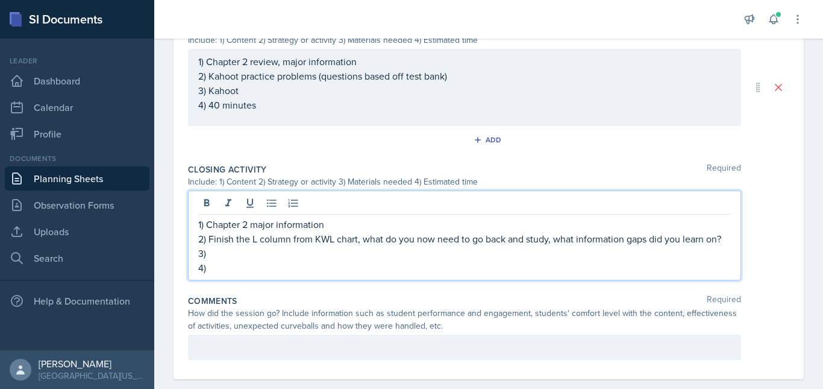
click at [234, 260] on p "3)" at bounding box center [464, 253] width 533 height 14
click at [248, 275] on p "4)" at bounding box center [464, 267] width 533 height 14
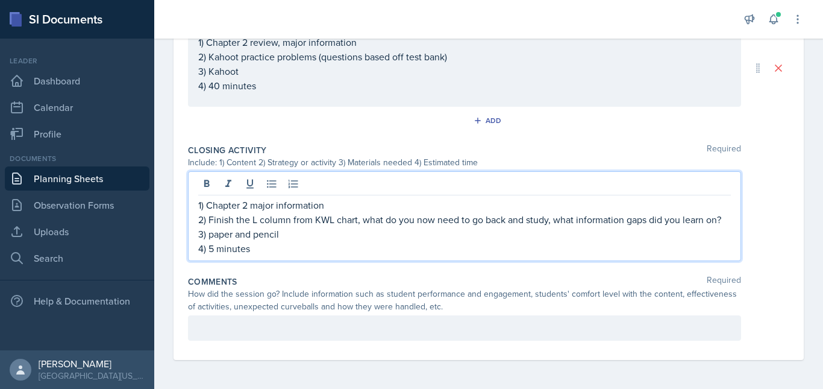
click at [309, 325] on p at bounding box center [464, 328] width 533 height 14
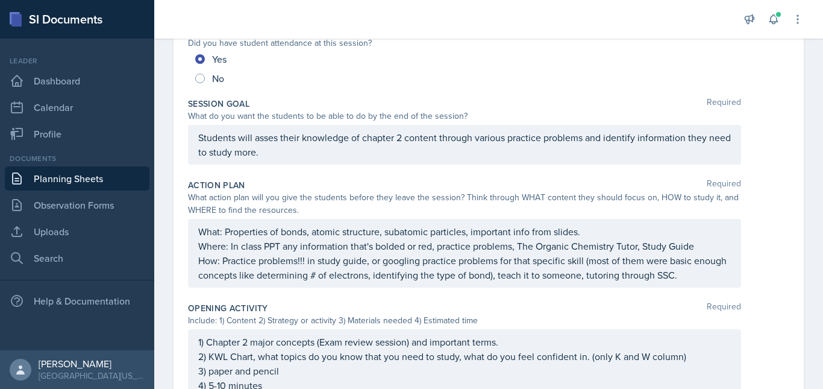
scroll to position [0, 0]
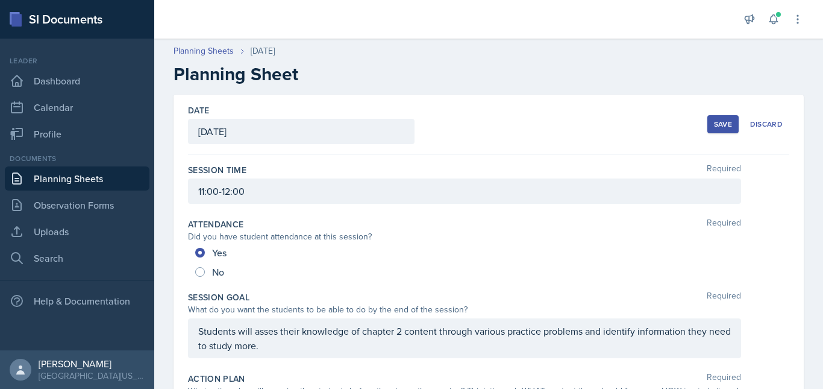
click at [714, 122] on div "Save" at bounding box center [723, 124] width 18 height 10
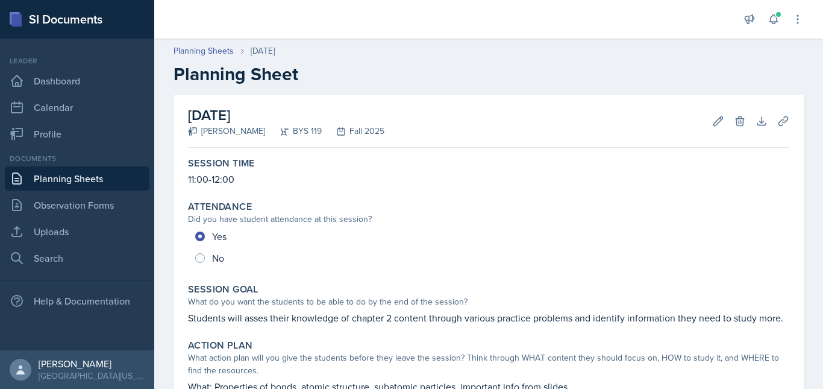
click at [67, 179] on link "Planning Sheets" at bounding box center [77, 178] width 145 height 24
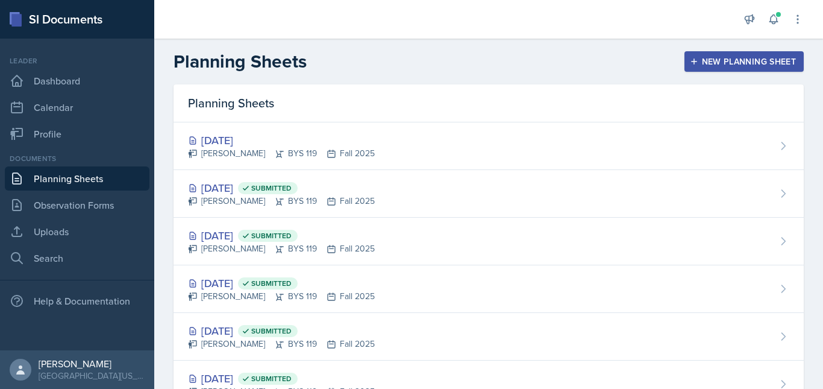
click at [724, 63] on div "New Planning Sheet" at bounding box center [745, 62] width 104 height 10
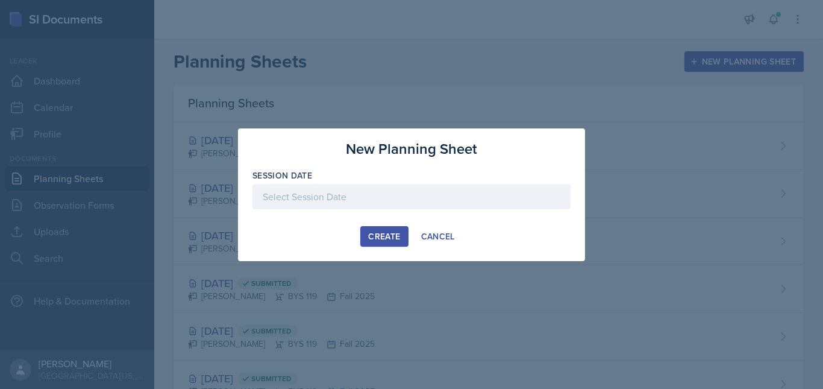
click at [330, 194] on div at bounding box center [412, 196] width 318 height 25
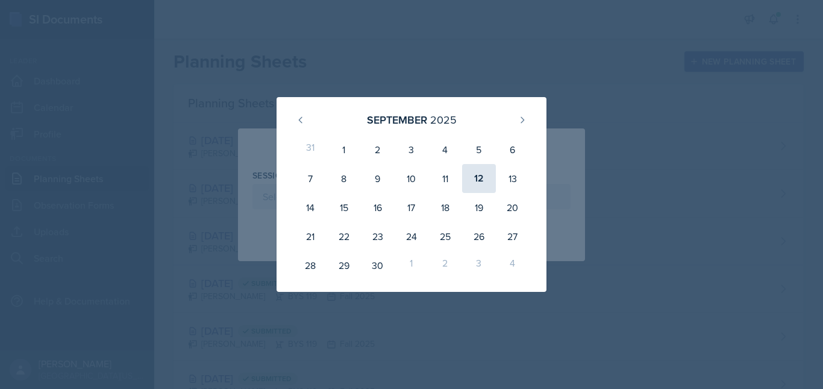
click at [485, 180] on div "12" at bounding box center [479, 178] width 34 height 29
type input "[DATE]"
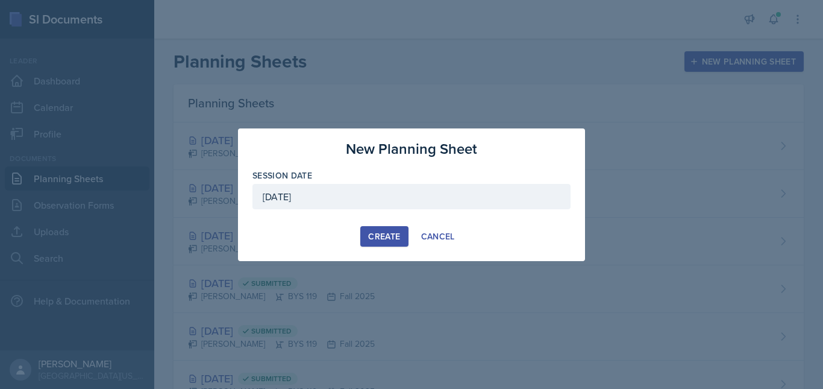
click at [381, 232] on div "Create" at bounding box center [384, 236] width 32 height 10
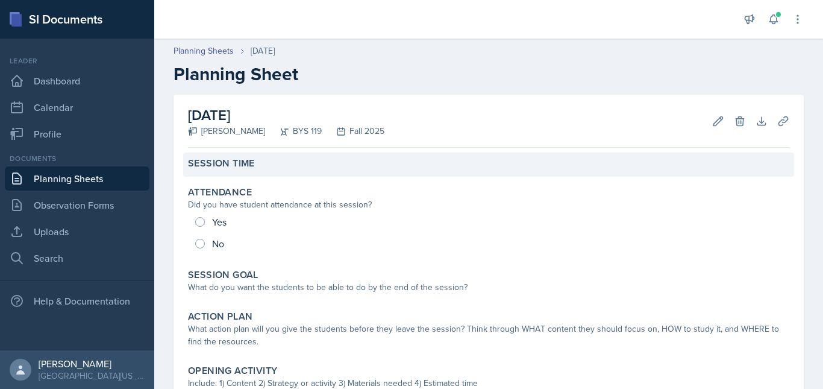
click at [256, 159] on div "Session Time" at bounding box center [489, 163] width 602 height 12
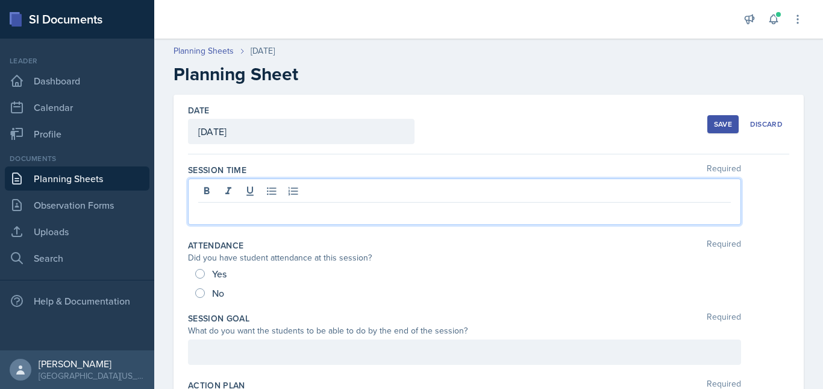
click at [236, 194] on div at bounding box center [464, 201] width 553 height 46
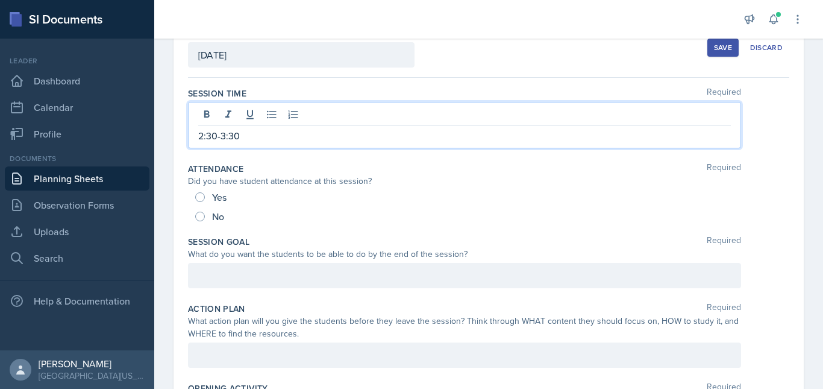
scroll to position [77, 0]
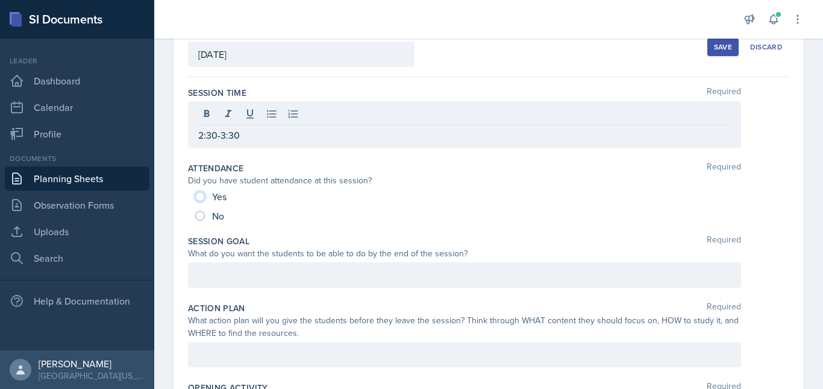
click at [201, 195] on input "Yes" at bounding box center [200, 197] width 10 height 10
radio input "true"
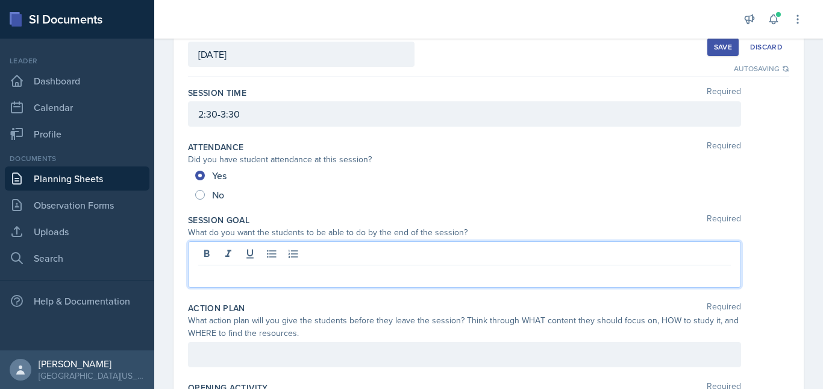
click at [232, 257] on div at bounding box center [464, 264] width 553 height 46
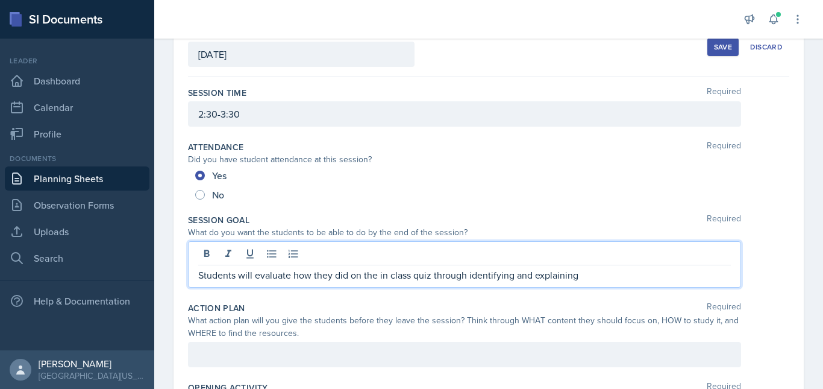
click at [594, 280] on p "Students will evaluate how they did on the in class quiz through identifying an…" at bounding box center [464, 275] width 533 height 14
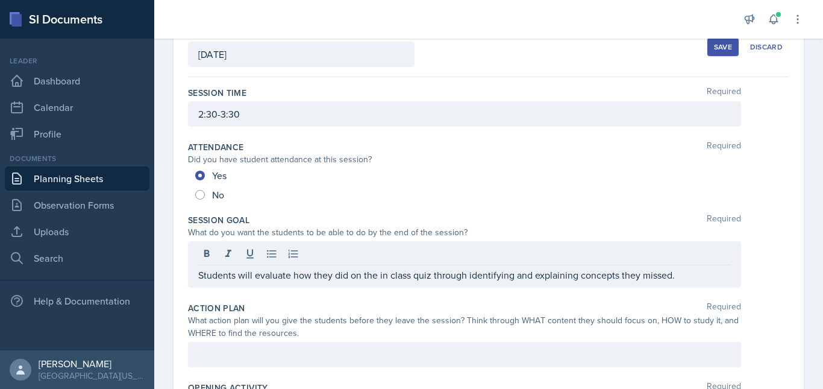
click at [723, 149] on span "Required" at bounding box center [724, 147] width 34 height 12
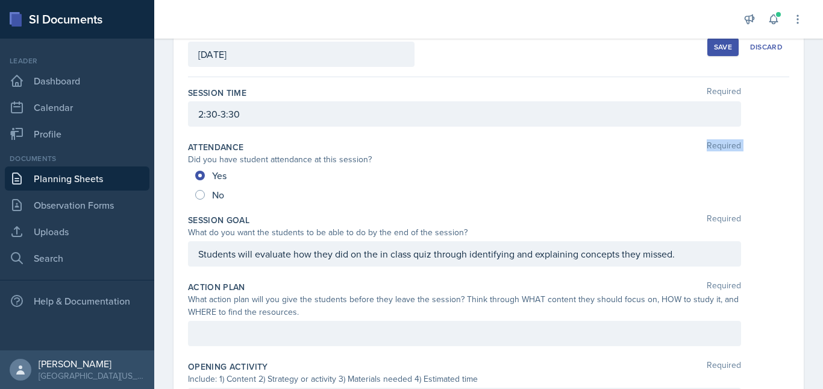
click at [723, 149] on span "Required" at bounding box center [724, 147] width 34 height 12
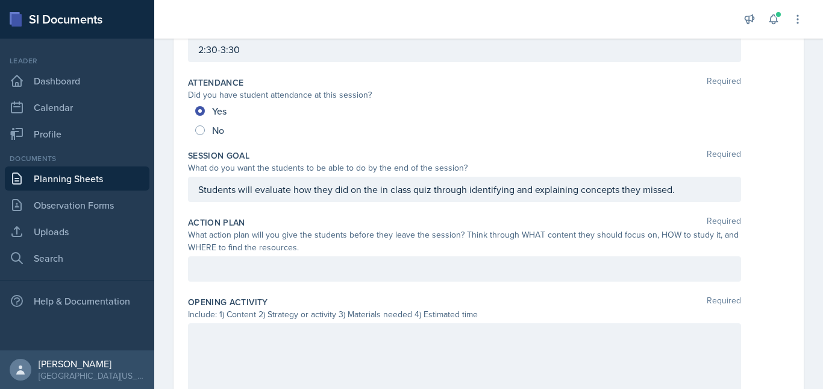
scroll to position [163, 0]
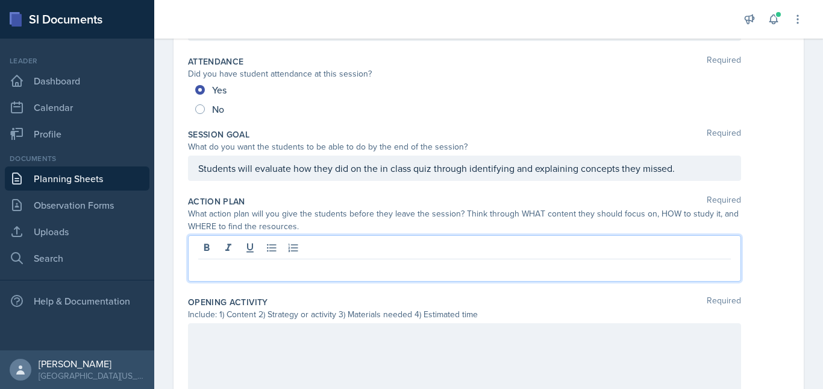
click at [302, 265] on p at bounding box center [464, 269] width 533 height 14
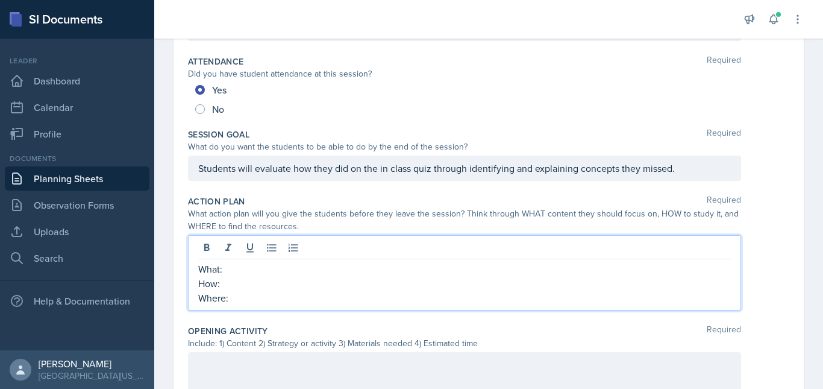
click at [267, 269] on p "What:" at bounding box center [464, 269] width 533 height 14
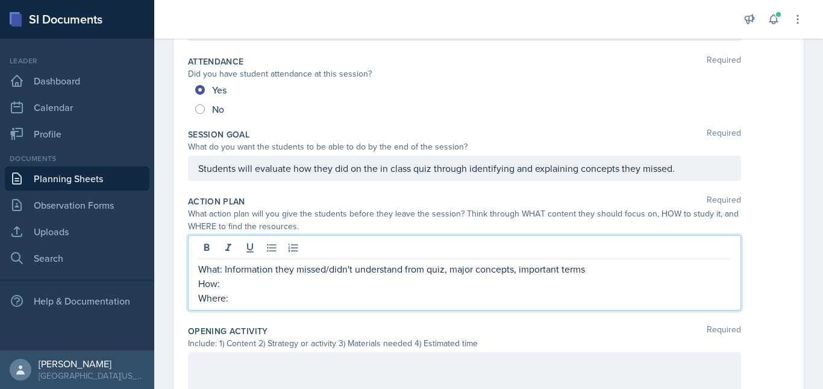
click at [247, 297] on p "Where:" at bounding box center [464, 298] width 533 height 14
click at [238, 283] on p "How:" at bounding box center [464, 283] width 533 height 14
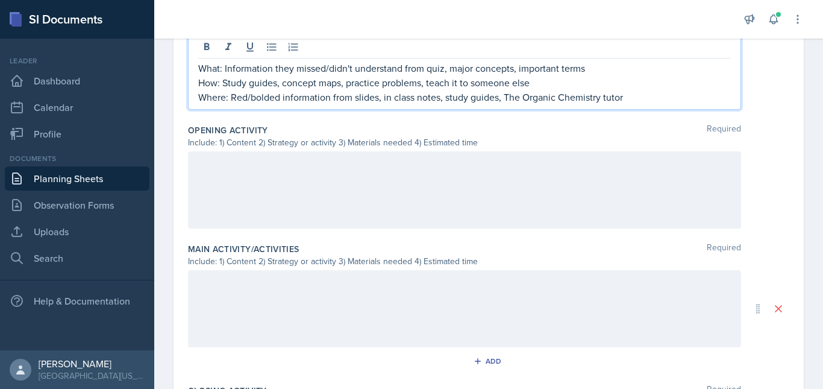
scroll to position [364, 0]
click at [491, 176] on div at bounding box center [464, 189] width 553 height 77
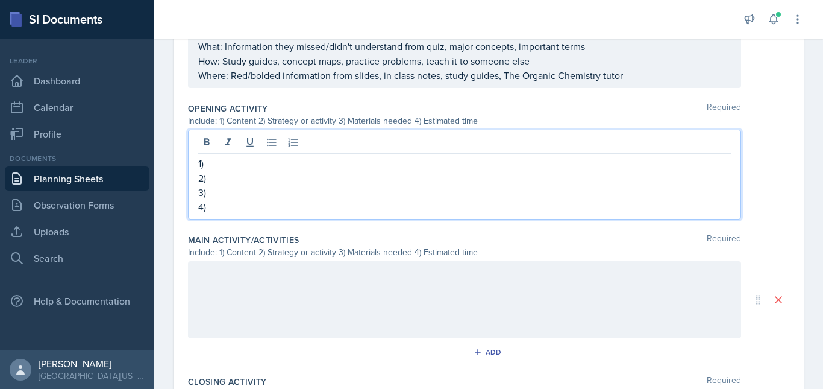
click at [450, 160] on p "1)" at bounding box center [464, 163] width 533 height 14
click at [228, 180] on p "2)" at bounding box center [464, 178] width 533 height 14
click at [226, 162] on p "1)" at bounding box center [464, 163] width 533 height 14
click at [234, 177] on p "2)" at bounding box center [464, 176] width 533 height 14
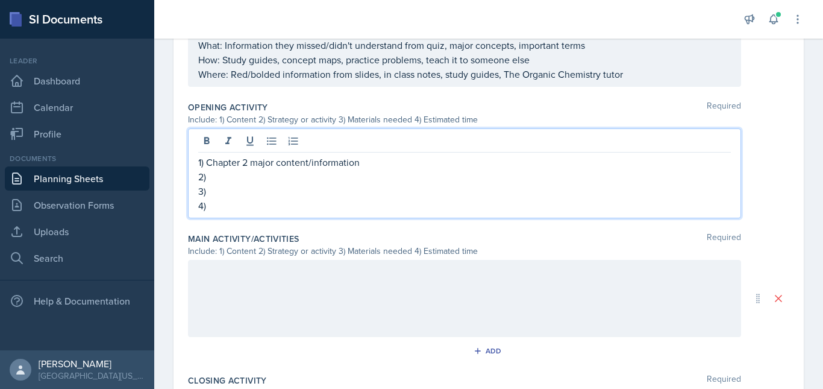
click at [367, 161] on p "1) Chapter 2 major content/information" at bounding box center [464, 162] width 533 height 14
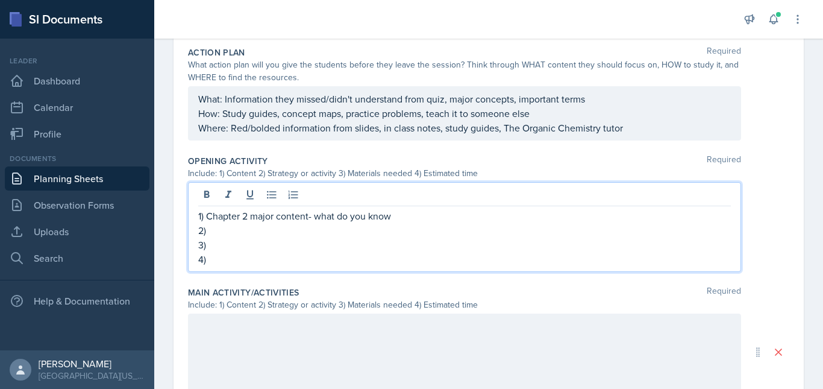
scroll to position [311, 0]
click at [249, 218] on p "1) Chapter 2 major content- what do you know" at bounding box center [464, 216] width 533 height 14
click at [392, 217] on p "1) Chapter 2 major content- what do you know" at bounding box center [464, 216] width 533 height 14
click at [218, 235] on p "2)" at bounding box center [464, 231] width 533 height 14
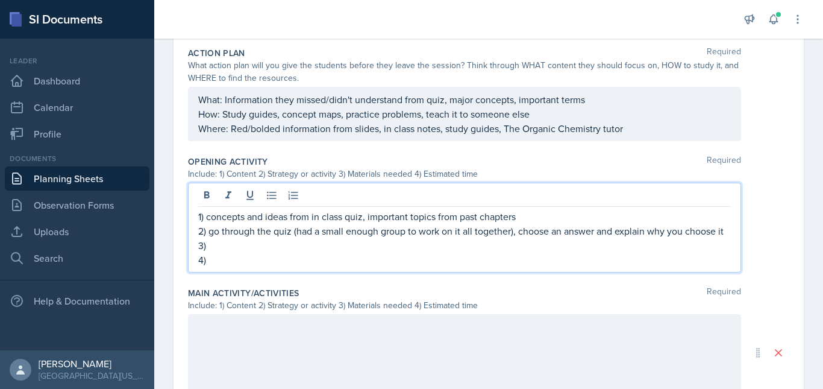
click at [233, 253] on p "3)" at bounding box center [464, 245] width 533 height 14
click at [238, 267] on p "4)" at bounding box center [464, 260] width 533 height 14
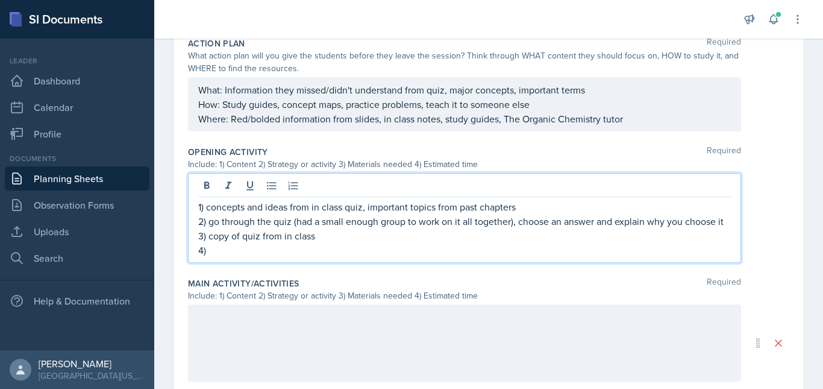
scroll to position [321, 0]
click at [326, 257] on p "4)" at bounding box center [464, 249] width 533 height 14
drag, startPoint x: 213, startPoint y: 268, endPoint x: 195, endPoint y: 224, distance: 47.3
click at [195, 224] on div "1) concepts and ideas from in class quiz, important topics from past chapters 2…" at bounding box center [464, 217] width 553 height 90
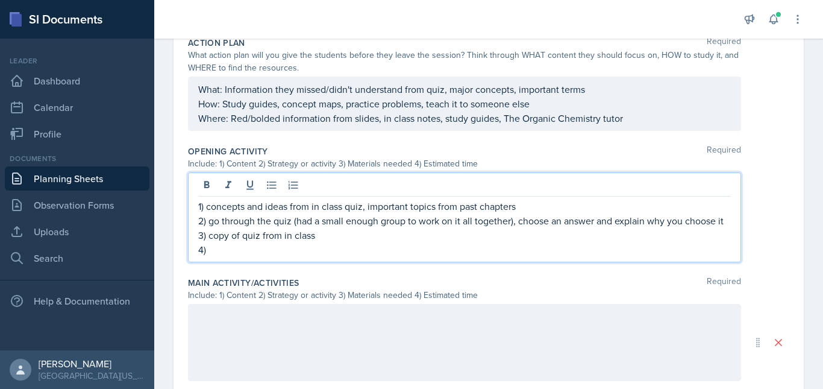
copy div "2) go through the quiz (had a small enough group to work on it all together), c…"
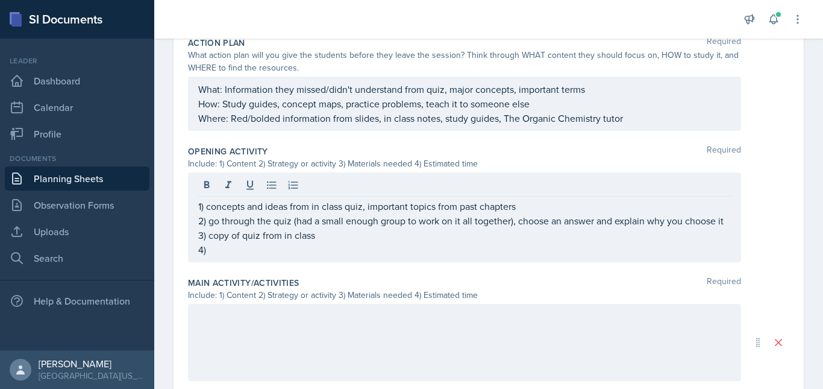
click at [253, 359] on div at bounding box center [464, 342] width 553 height 77
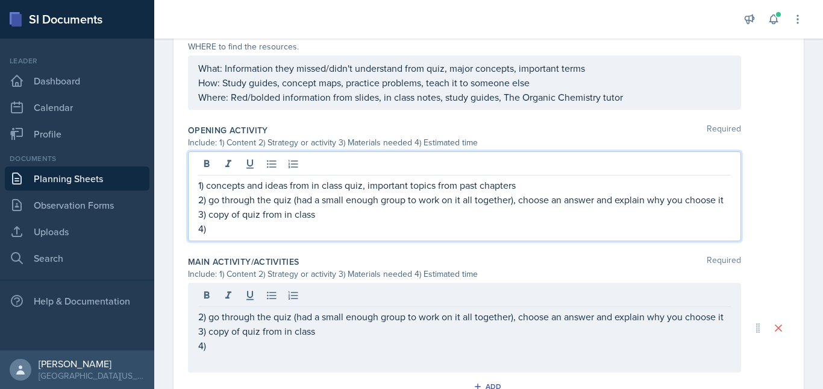
scroll to position [363, 0]
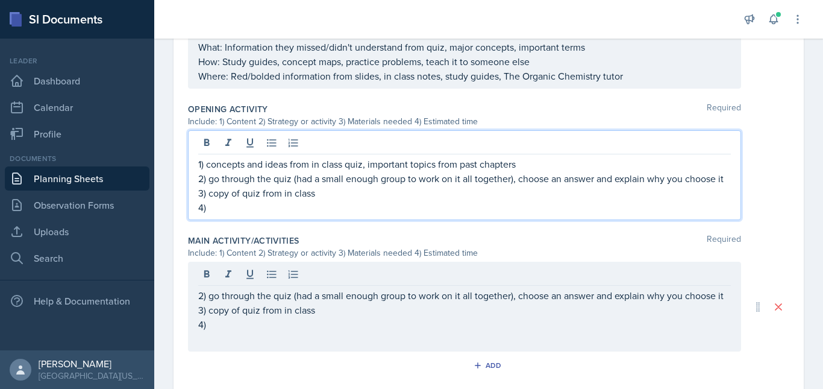
click at [339, 200] on p "3) copy of quiz from in class" at bounding box center [464, 193] width 533 height 14
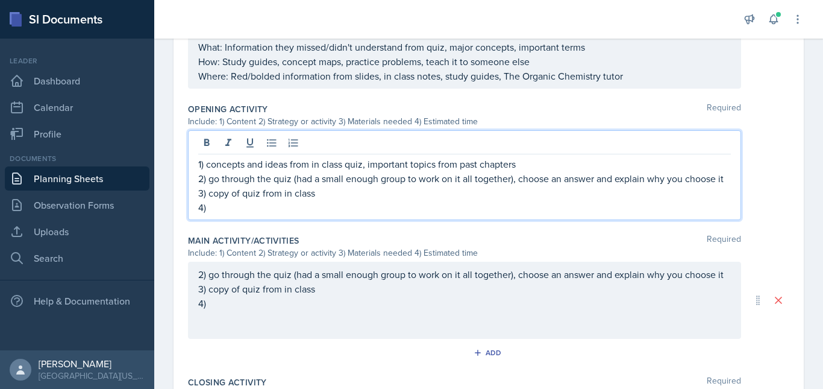
click at [257, 186] on p "2) go through the quiz (had a small enough group to work on it all together), c…" at bounding box center [464, 178] width 533 height 14
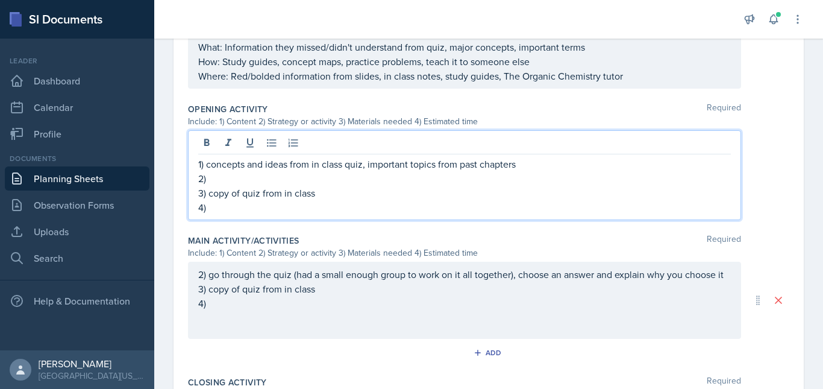
click at [257, 187] on p "3) copy of quiz from in class" at bounding box center [464, 193] width 533 height 14
click at [242, 181] on p "2)" at bounding box center [464, 178] width 533 height 14
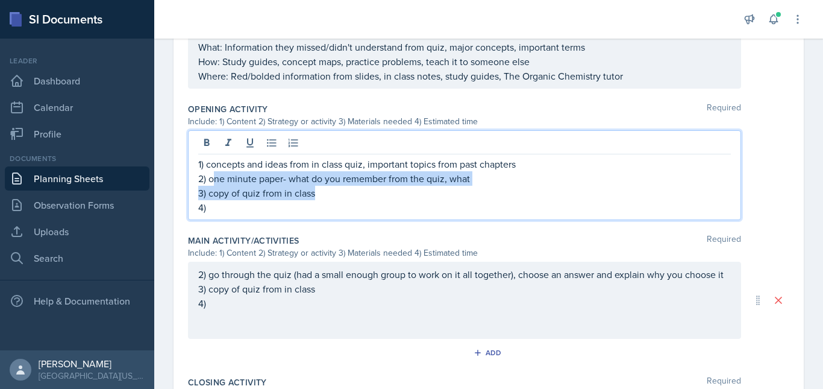
drag, startPoint x: 509, startPoint y: 189, endPoint x: 218, endPoint y: 175, distance: 291.5
click at [218, 175] on div "1) concepts and ideas from in class quiz, important topics from past chapters 2…" at bounding box center [464, 186] width 533 height 58
click at [342, 186] on p "3) copy of quiz from in class" at bounding box center [464, 193] width 533 height 14
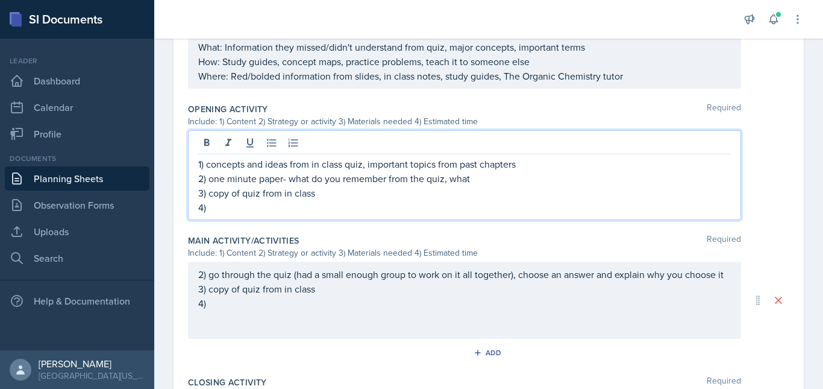
click at [342, 186] on p "3) copy of quiz from in class" at bounding box center [464, 193] width 533 height 14
click at [478, 178] on p "2) one minute paper- what do you remember from the quiz, what" at bounding box center [464, 178] width 533 height 14
click at [518, 186] on p "3) copy of quiz from in class" at bounding box center [464, 193] width 533 height 14
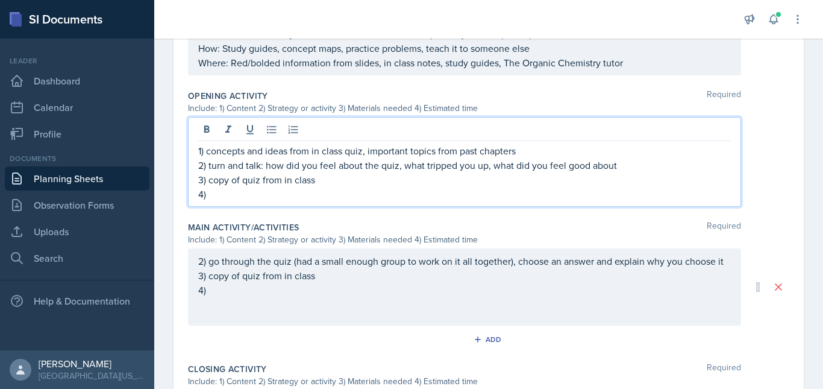
scroll to position [382, 0]
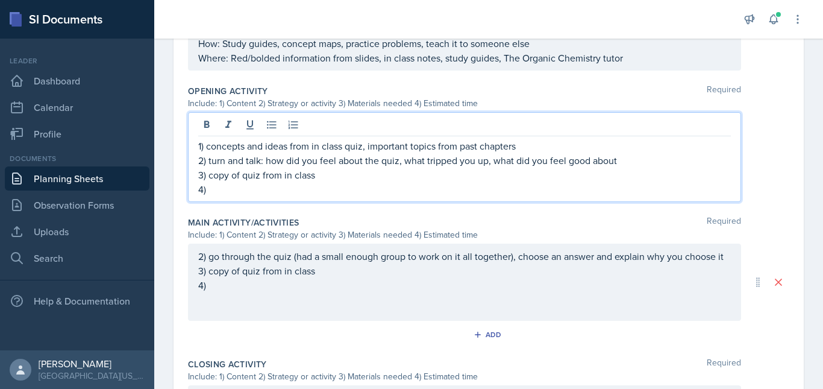
click at [339, 194] on p "4)" at bounding box center [464, 189] width 533 height 14
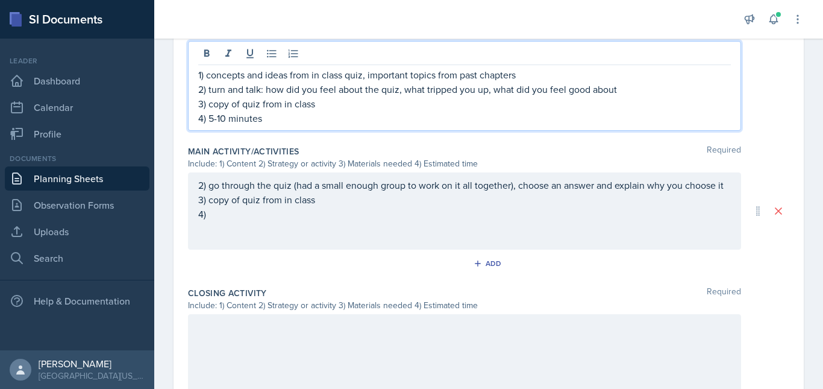
scroll to position [453, 0]
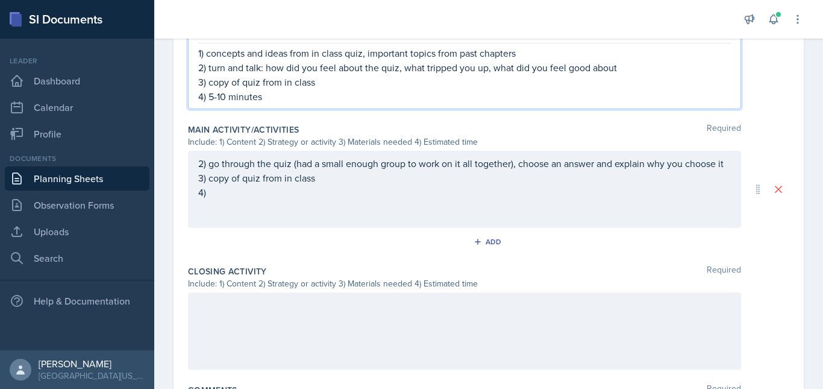
click at [198, 171] on p "2) go through the quiz (had a small enough group to work on it all together), c…" at bounding box center [464, 163] width 533 height 14
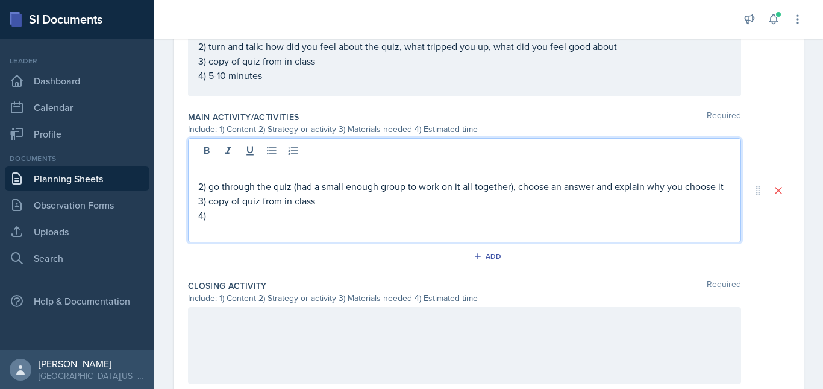
scroll to position [462, 0]
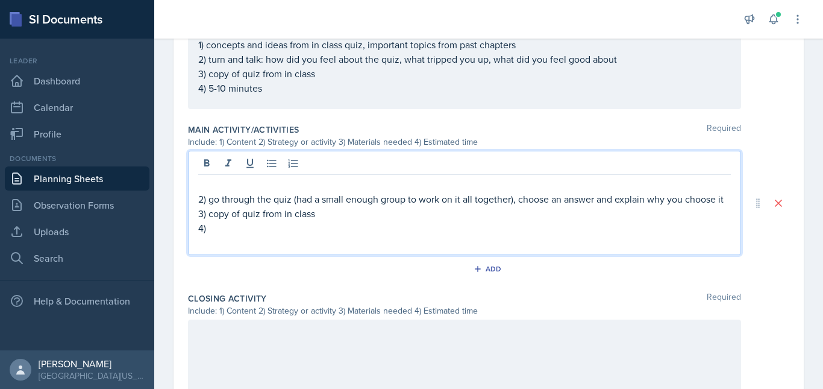
click at [222, 183] on p at bounding box center [464, 184] width 533 height 14
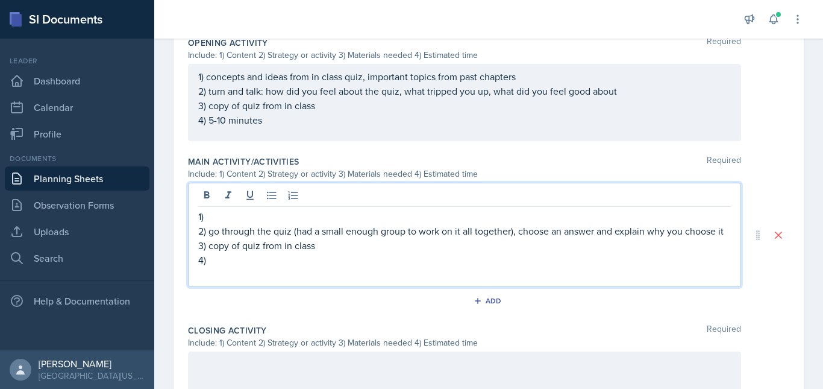
scroll to position [430, 0]
click at [269, 267] on p "4)" at bounding box center [464, 260] width 533 height 14
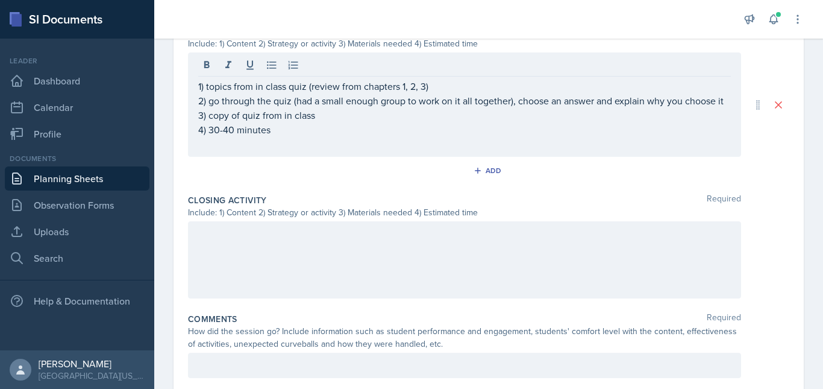
click at [313, 256] on div at bounding box center [464, 259] width 553 height 77
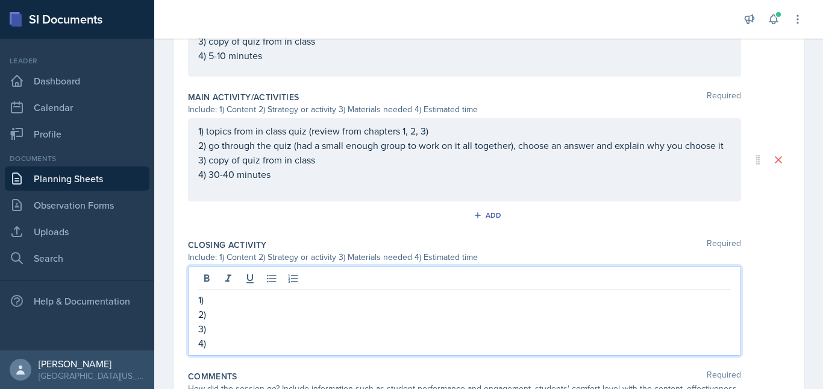
scroll to position [502, 0]
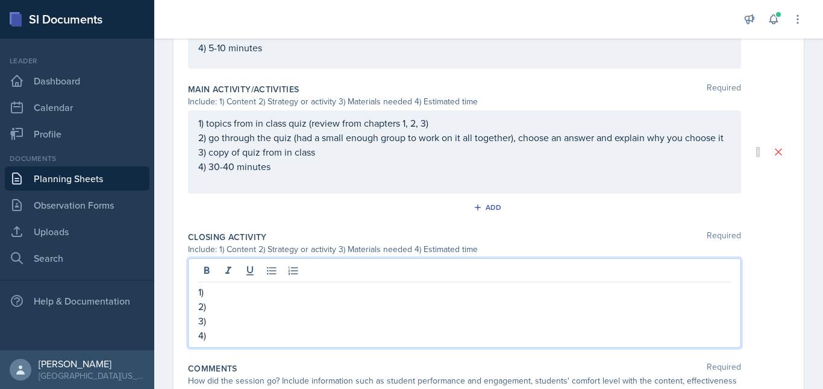
click at [642, 299] on p "1)" at bounding box center [464, 292] width 533 height 14
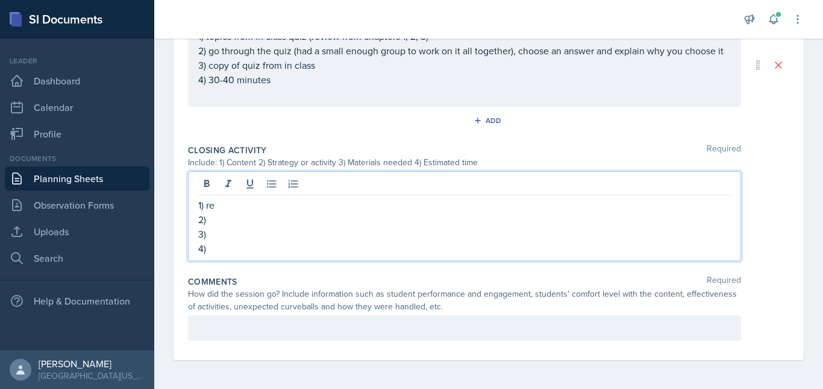
scroll to position [599, 0]
click at [225, 219] on p "2)" at bounding box center [464, 219] width 533 height 14
click at [225, 210] on p "1) re" at bounding box center [464, 205] width 533 height 14
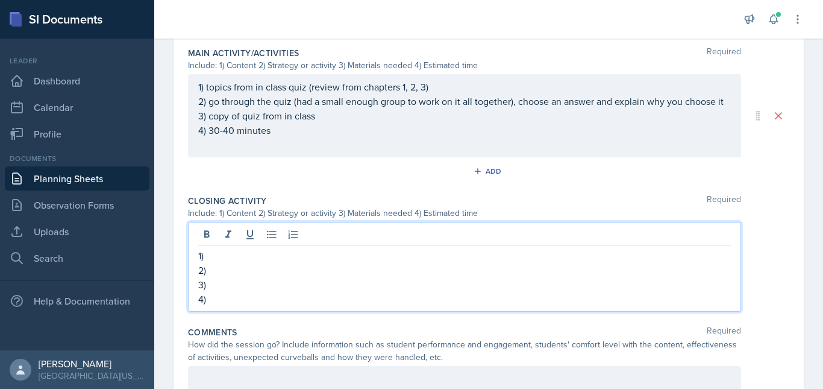
scroll to position [537, 0]
click at [243, 264] on p "1)" at bounding box center [464, 257] width 533 height 14
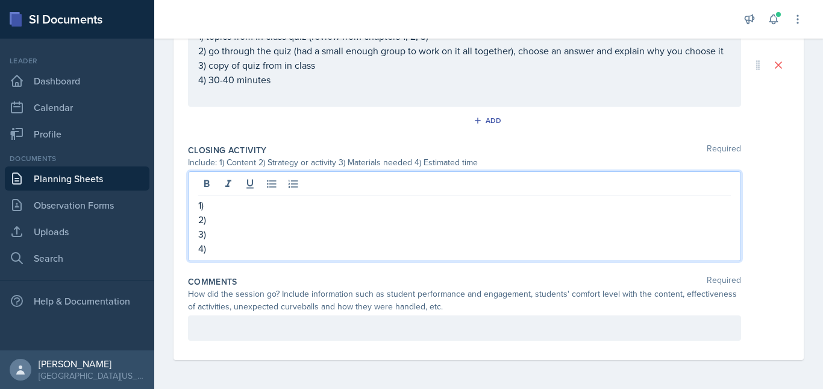
click at [275, 202] on p "1)" at bounding box center [464, 205] width 533 height 14
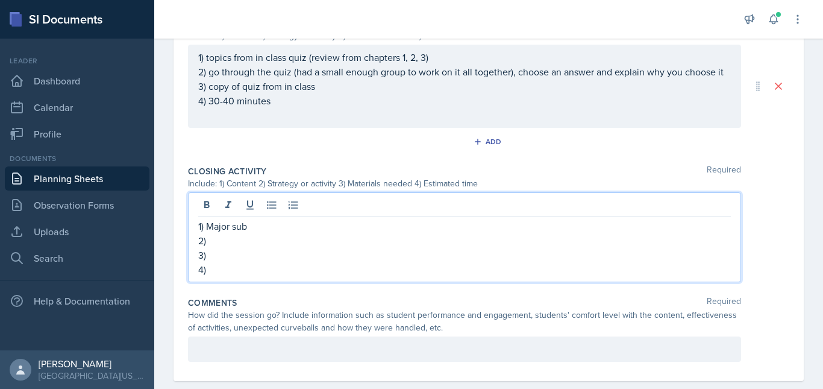
scroll to position [574, 0]
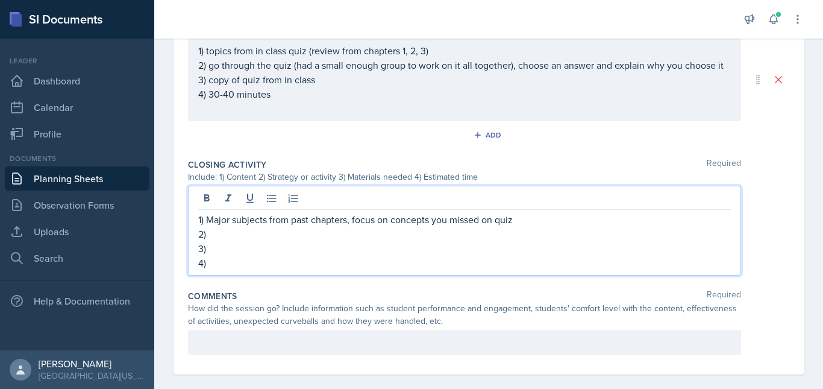
click at [233, 241] on p "2)" at bounding box center [464, 234] width 533 height 14
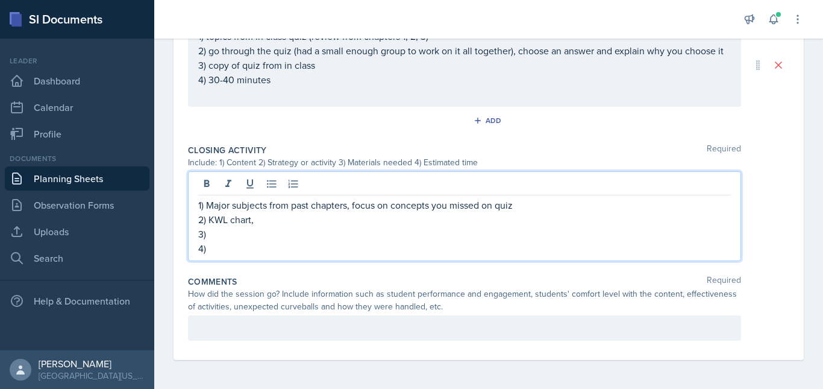
scroll to position [592, 0]
click at [554, 212] on p "1) Major subjects from past chapters, focus on concepts you missed on quiz" at bounding box center [464, 205] width 533 height 14
click at [299, 221] on p "2) KWL chart" at bounding box center [464, 219] width 533 height 14
click at [458, 209] on p "1) Major subjects from quiz. What topics did you get wrong" at bounding box center [464, 205] width 533 height 14
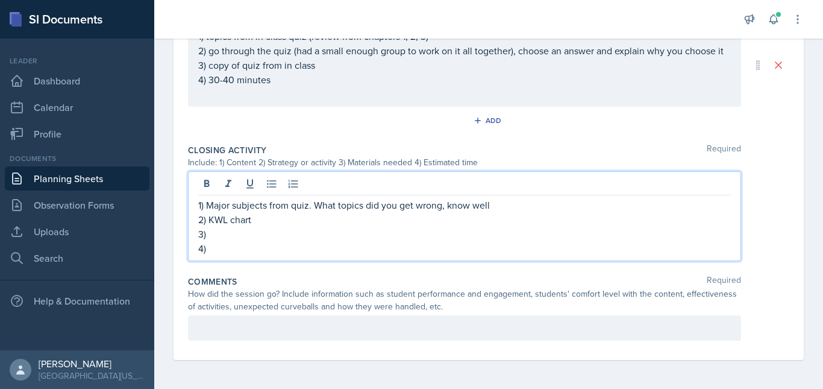
click at [283, 239] on p "3)" at bounding box center [464, 234] width 533 height 14
click at [221, 248] on p "4)" at bounding box center [464, 248] width 533 height 14
click at [221, 231] on p "3)" at bounding box center [464, 234] width 533 height 14
click at [265, 213] on p "2) KWL chart" at bounding box center [464, 219] width 533 height 14
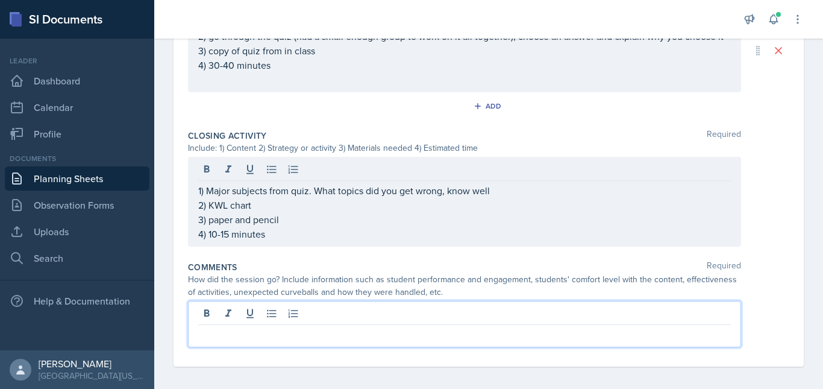
click at [222, 333] on div at bounding box center [464, 324] width 553 height 46
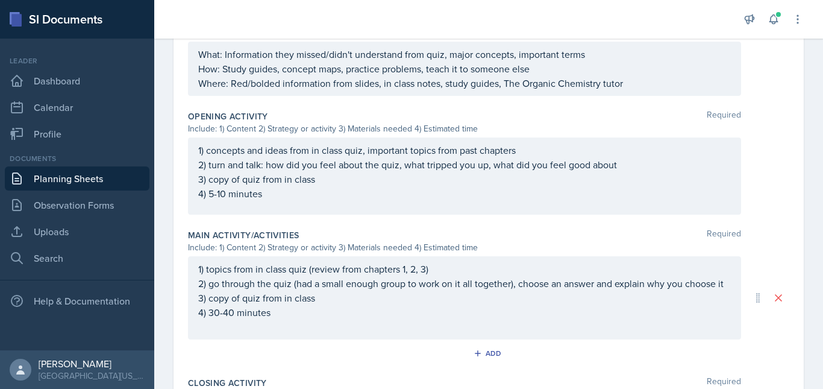
scroll to position [357, 0]
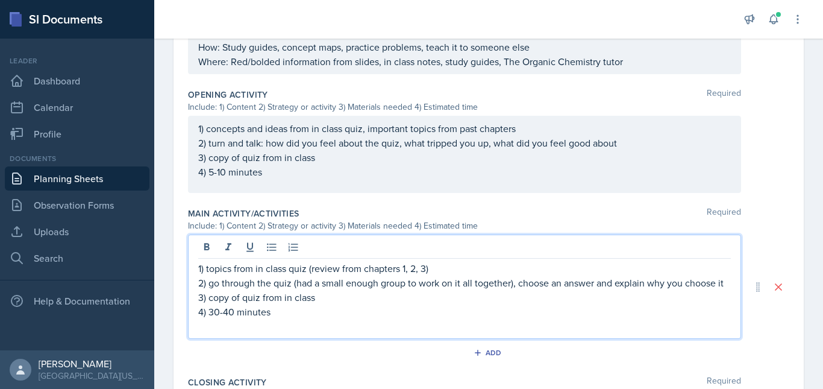
click at [399, 290] on p "2) go through the quiz (had a small enough group to work on it all together), c…" at bounding box center [464, 282] width 533 height 14
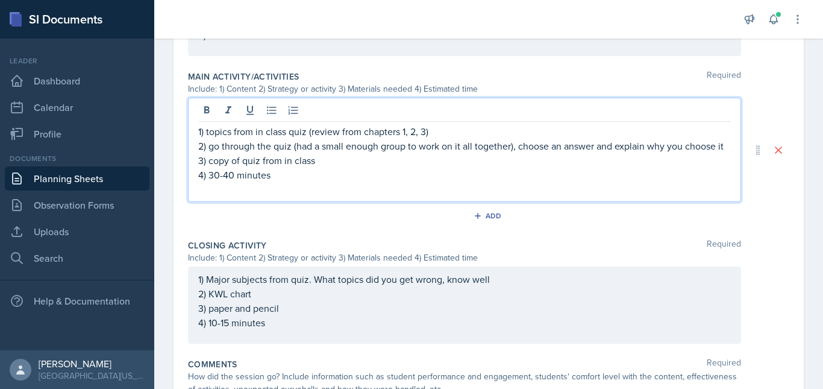
scroll to position [540, 0]
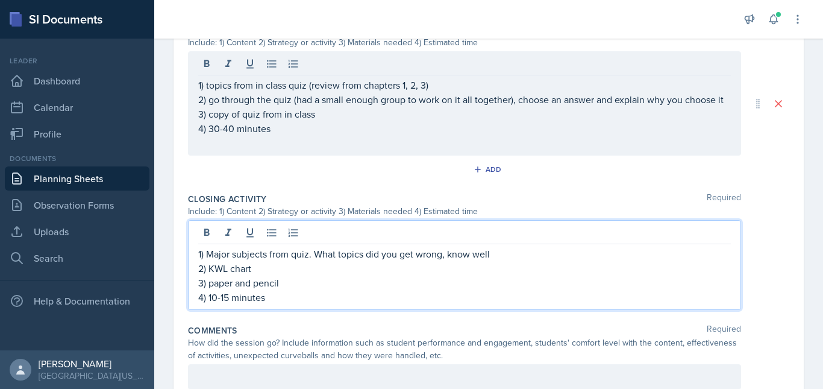
click at [275, 275] on p "2) KWL chart" at bounding box center [464, 268] width 533 height 14
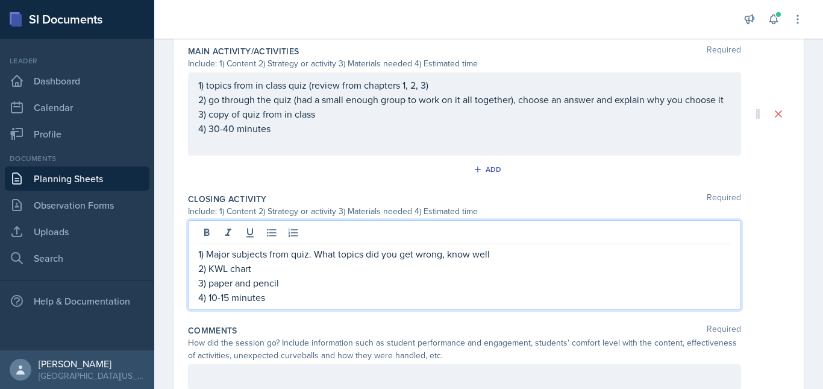
click at [507, 261] on p "1) Major subjects from quiz. What topics did you get wrong, know well" at bounding box center [464, 254] width 533 height 14
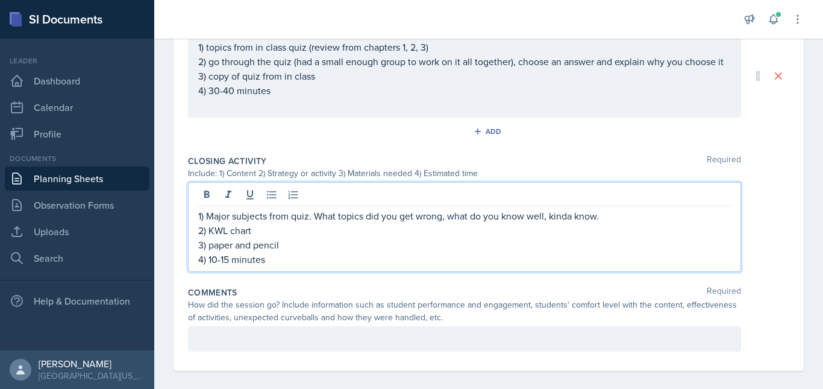
scroll to position [603, 0]
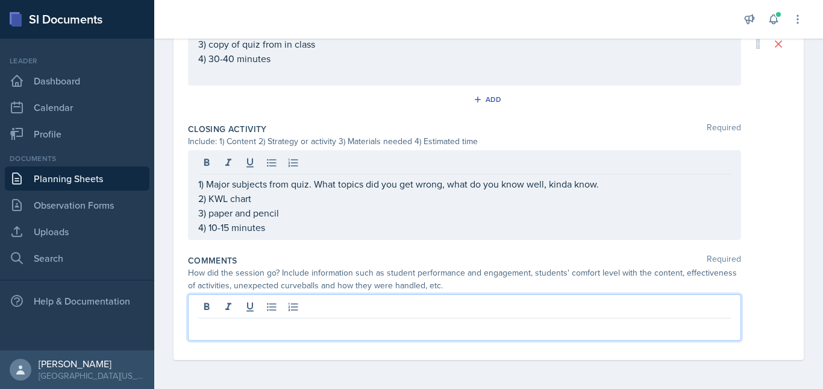
click at [289, 330] on p at bounding box center [464, 328] width 533 height 14
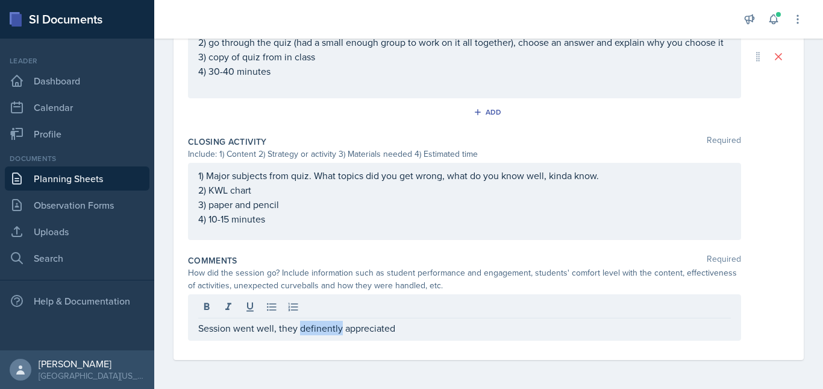
drag, startPoint x: 311, startPoint y: 330, endPoint x: 412, endPoint y: 324, distance: 100.8
click at [412, 324] on div "Comments Required How did the session go? Include information such as student p…" at bounding box center [489, 300] width 602 height 101
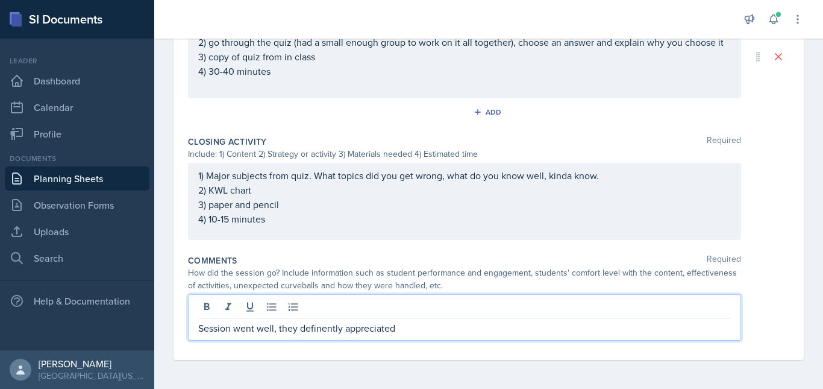
click at [412, 324] on p "Session went well, they definently appreciated" at bounding box center [464, 328] width 533 height 14
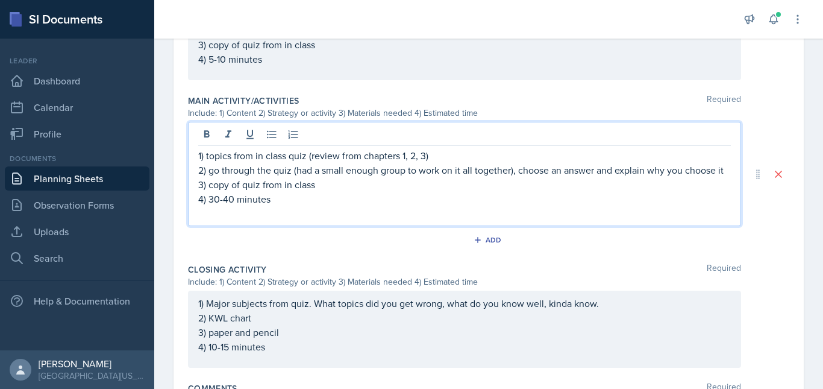
scroll to position [512, 0]
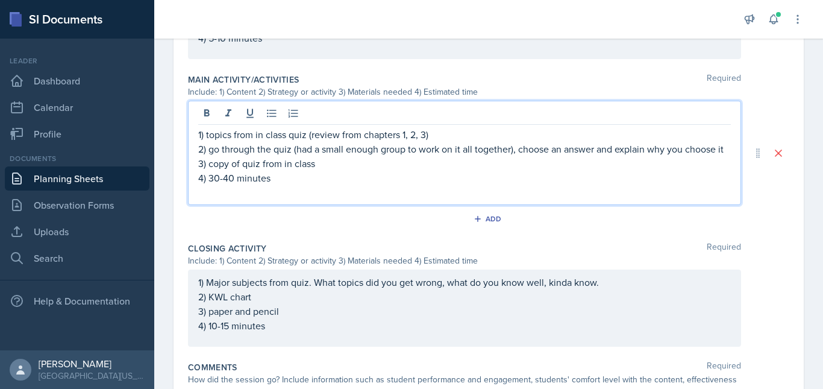
click at [309, 156] on p "2) go through the quiz (had a small enough group to work on it all together), c…" at bounding box center [464, 149] width 533 height 14
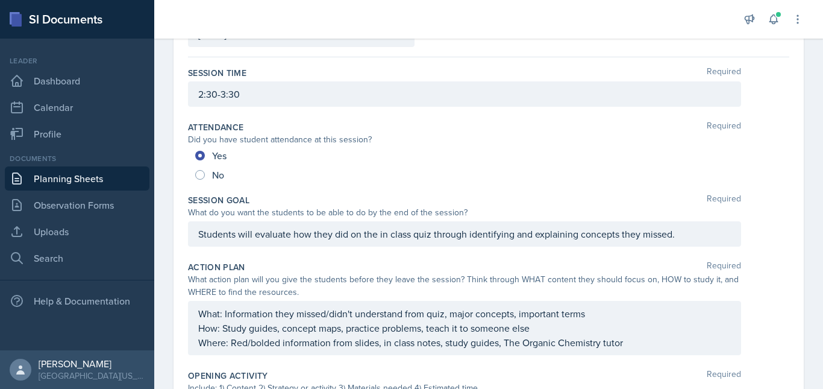
scroll to position [0, 0]
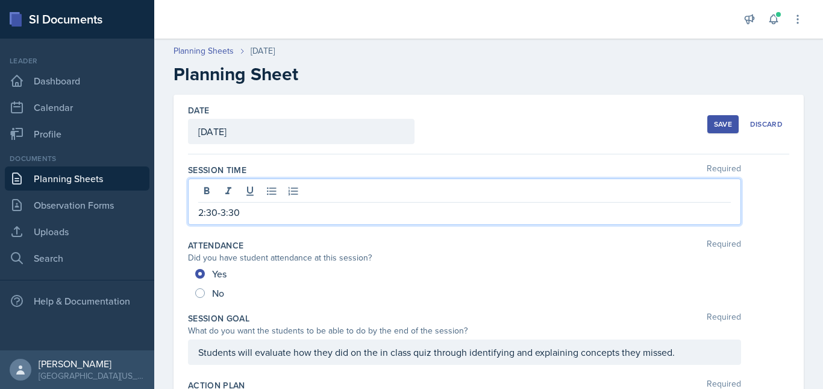
click at [321, 193] on div "2:30-3:30" at bounding box center [464, 201] width 553 height 46
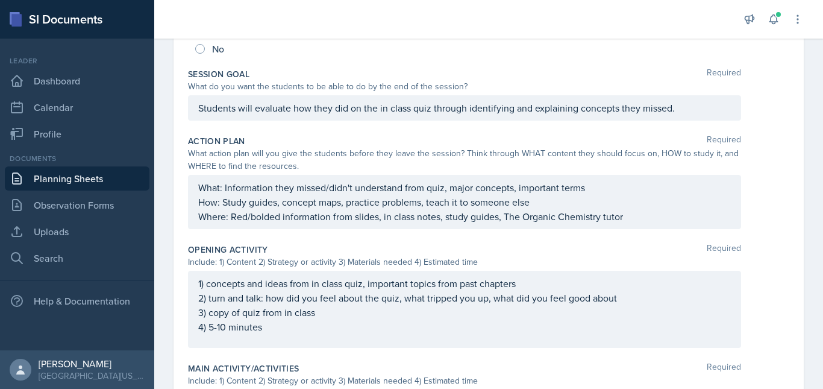
scroll to position [246, 0]
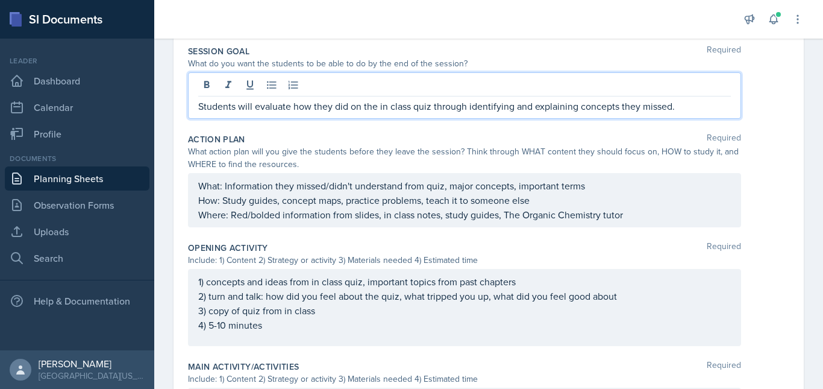
click at [687, 107] on p "Students will evaluate how they did on the in class quiz through identifying an…" at bounding box center [464, 106] width 533 height 14
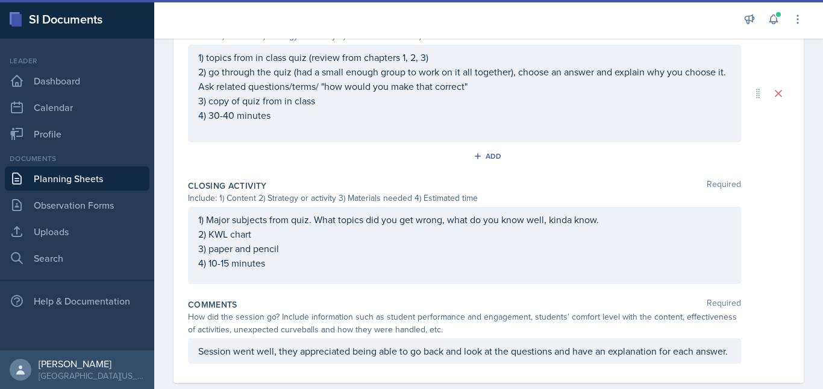
scroll to position [641, 0]
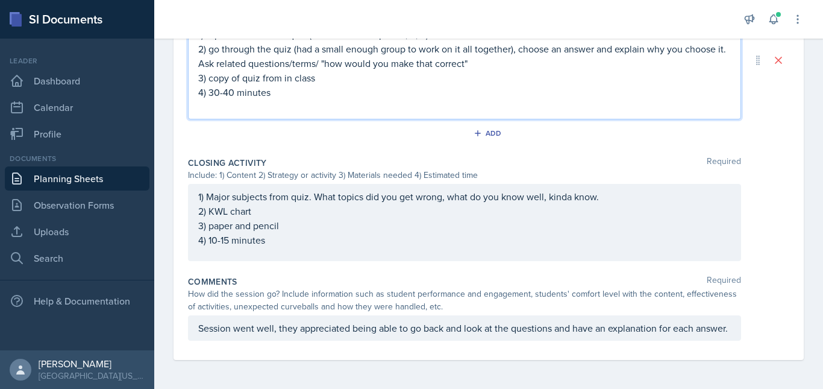
click at [445, 48] on p "2) go through the quiz (had a small enough group to work on it all together), c…" at bounding box center [464, 56] width 533 height 29
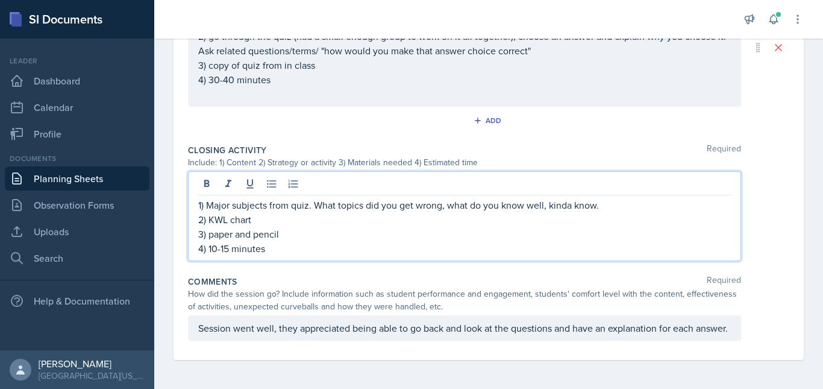
click at [359, 201] on div "1) Major subjects from quiz. What topics did you get wrong, what do you know we…" at bounding box center [464, 227] width 533 height 58
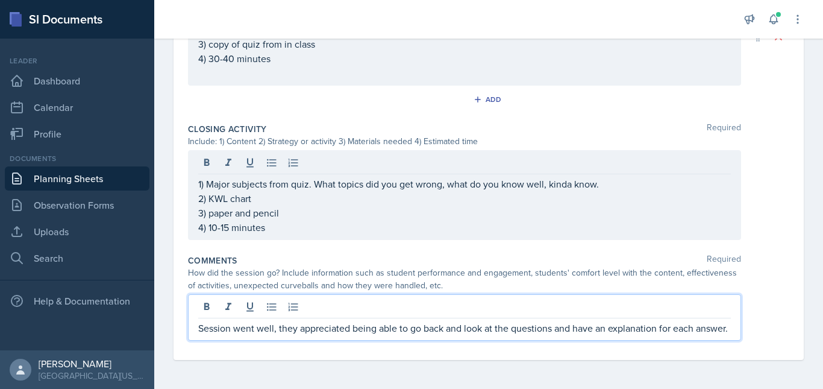
click at [248, 321] on p "Session went well, they appreciated being able to go back and look at the quest…" at bounding box center [464, 328] width 533 height 14
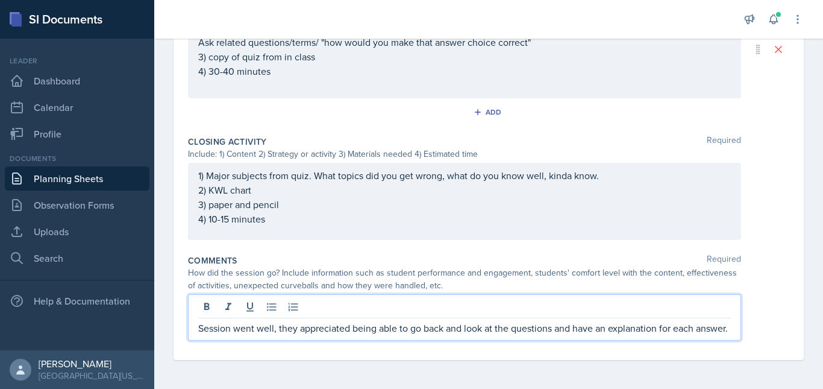
click at [244, 326] on p "Session went well, they appreciated being able to go back and look at the quest…" at bounding box center [464, 328] width 533 height 14
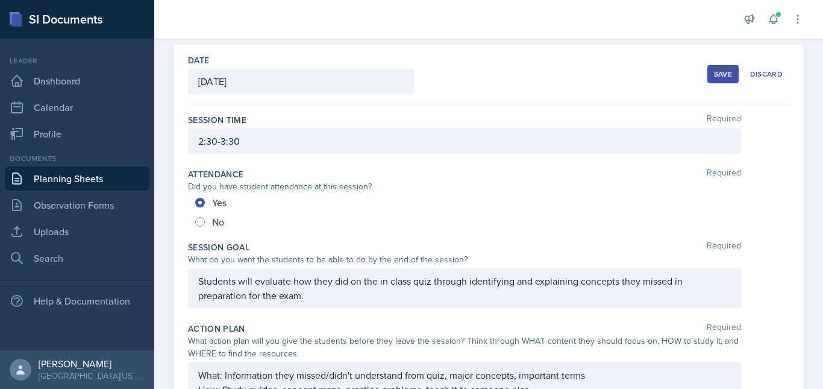
scroll to position [0, 0]
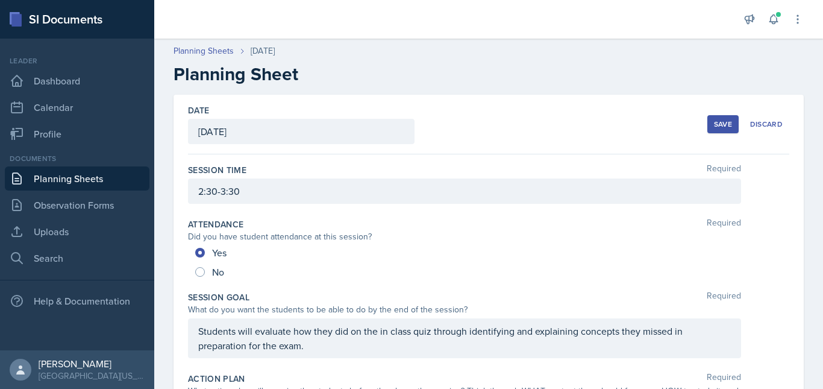
click at [708, 124] on button "Save" at bounding box center [723, 124] width 31 height 18
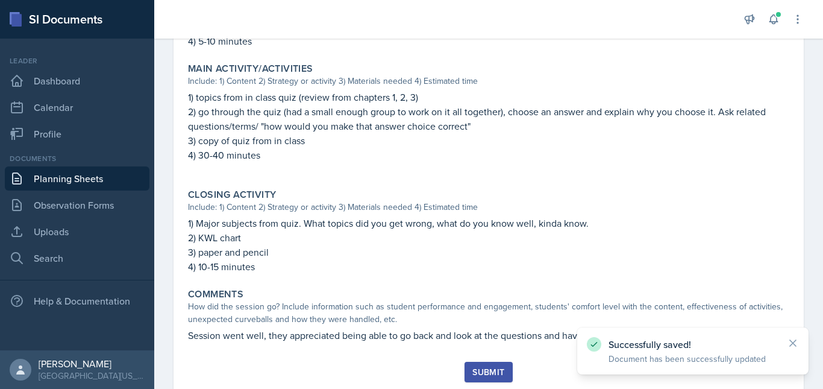
scroll to position [511, 0]
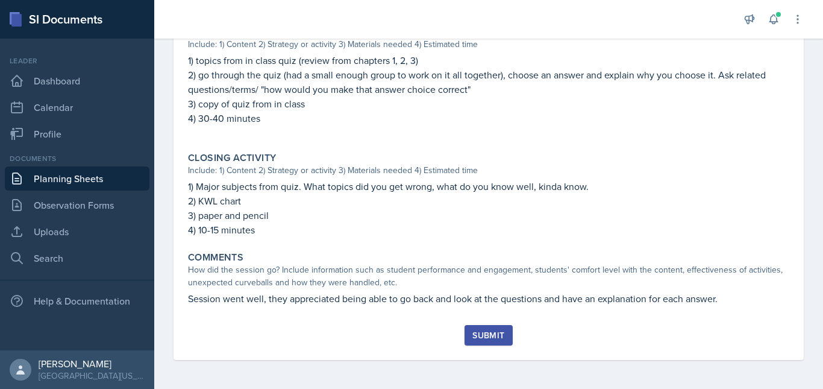
click at [477, 335] on div "Submit" at bounding box center [489, 335] width 32 height 10
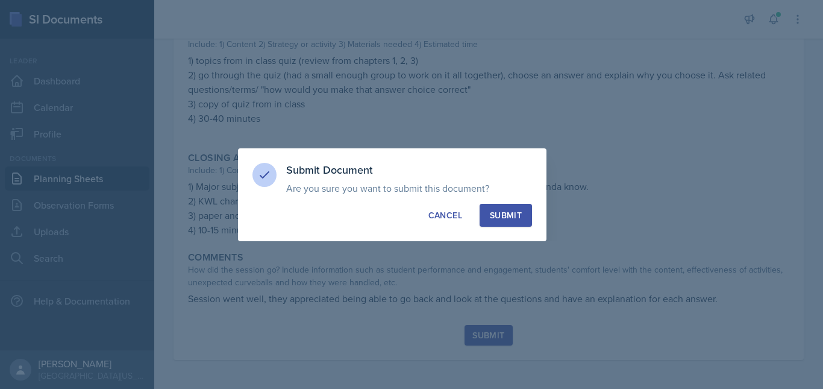
click at [498, 215] on div "Submit" at bounding box center [506, 215] width 32 height 12
radio input "true"
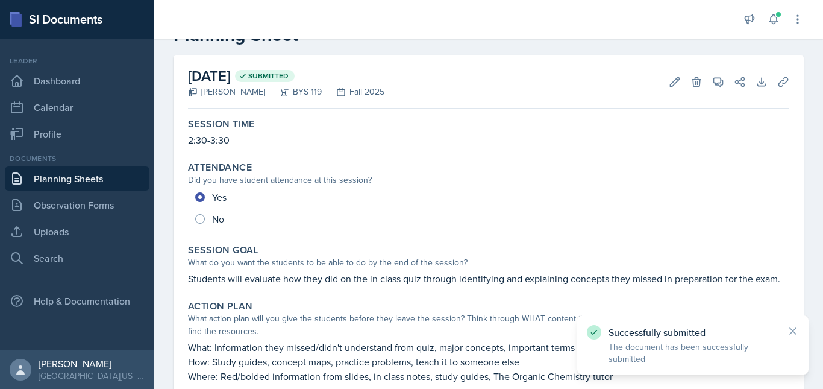
scroll to position [0, 0]
